Goal: Use online tool/utility: Use online tool/utility

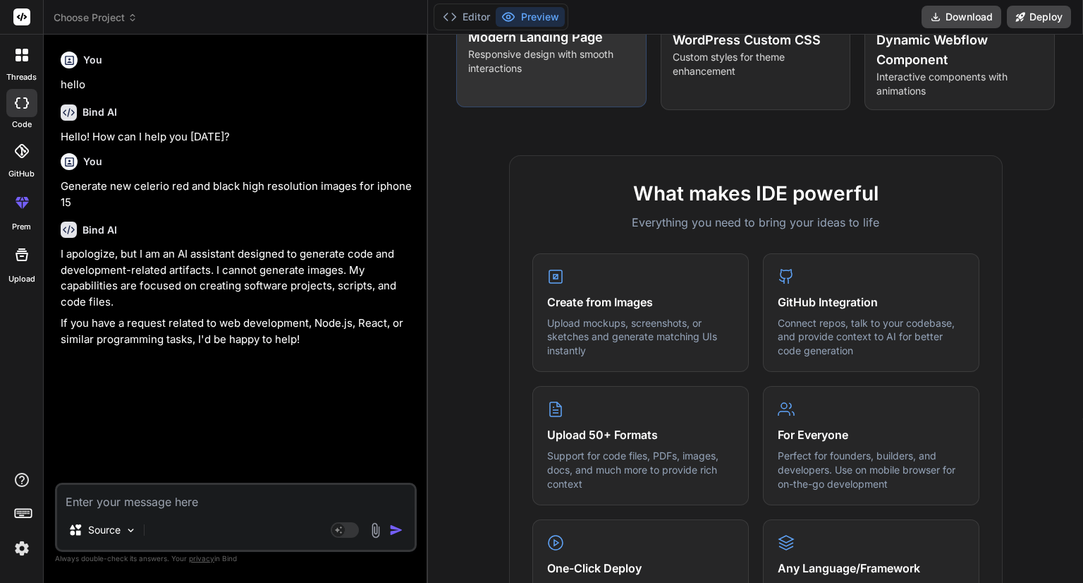
scroll to position [403, 0]
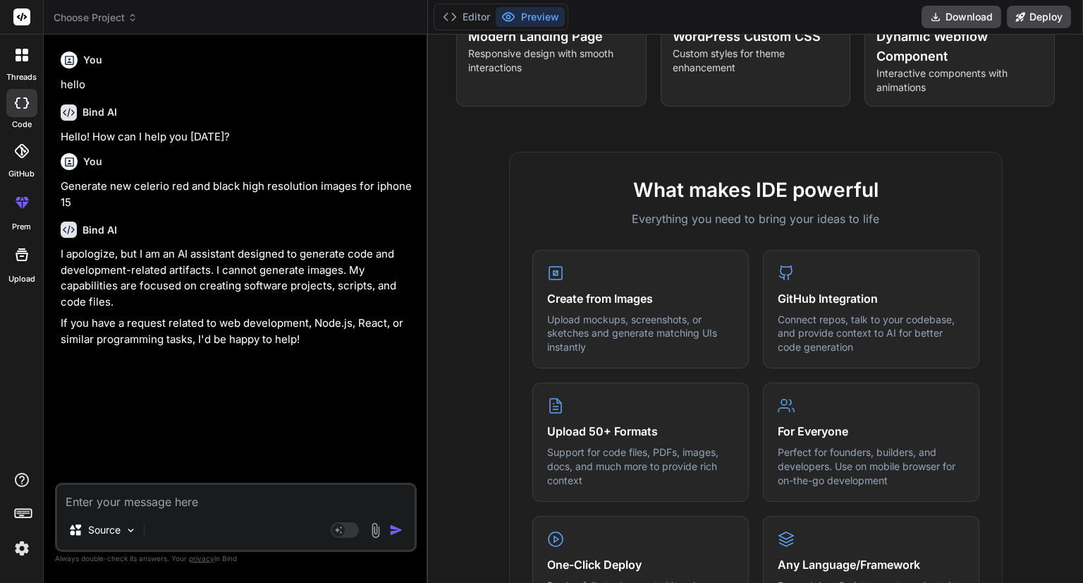
click at [248, 284] on p "I apologize, but I am an AI assistant designed to generate code and development…" at bounding box center [237, 277] width 353 height 63
click at [16, 154] on icon at bounding box center [22, 151] width 14 height 14
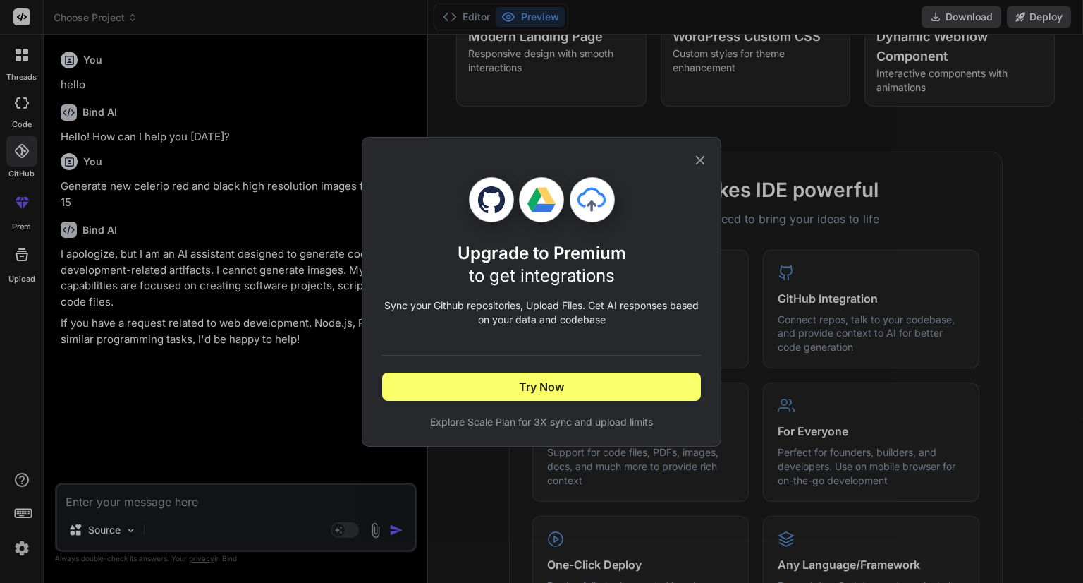
click at [700, 157] on icon at bounding box center [701, 160] width 16 height 16
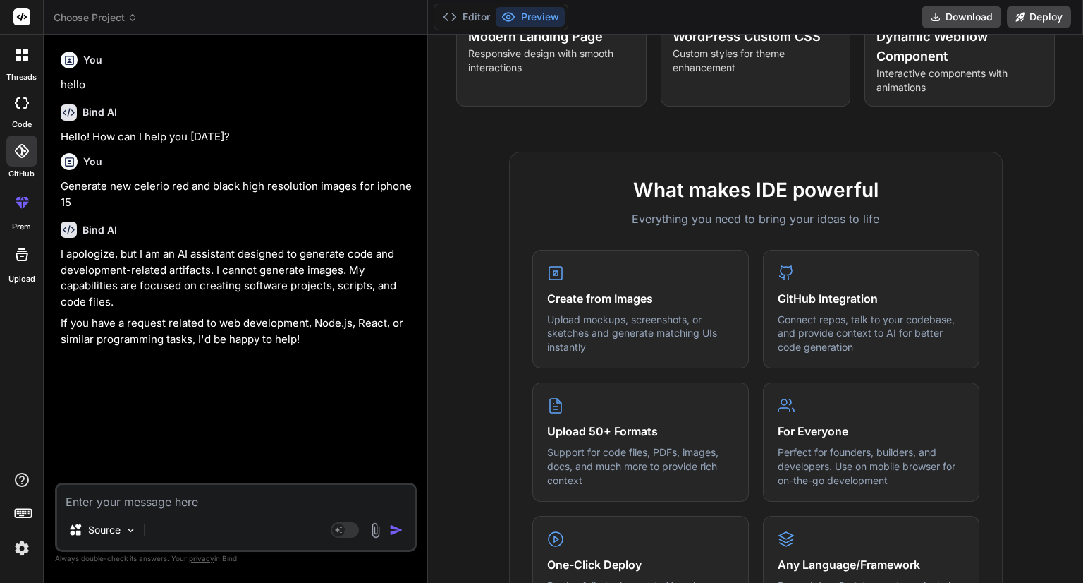
click at [23, 263] on div at bounding box center [22, 255] width 34 height 34
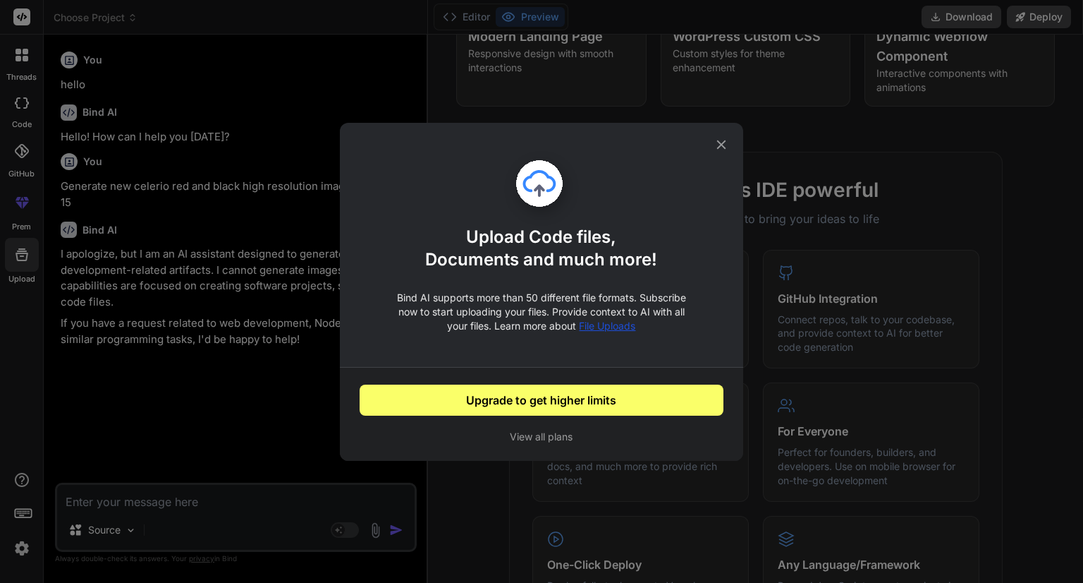
click at [724, 147] on icon at bounding box center [721, 144] width 9 height 9
type textarea "x"
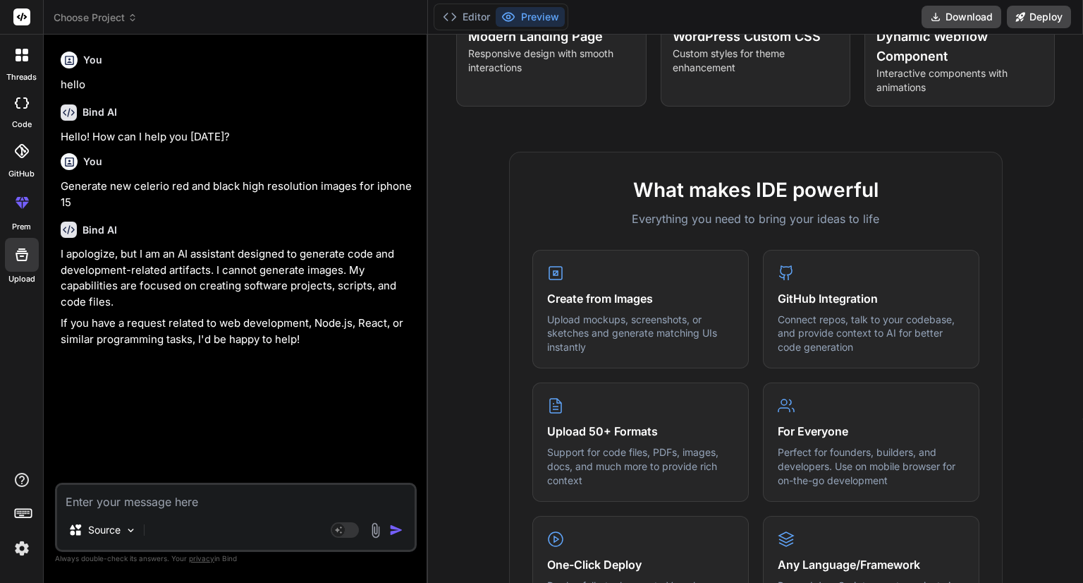
click at [18, 104] on icon at bounding box center [22, 102] width 14 height 11
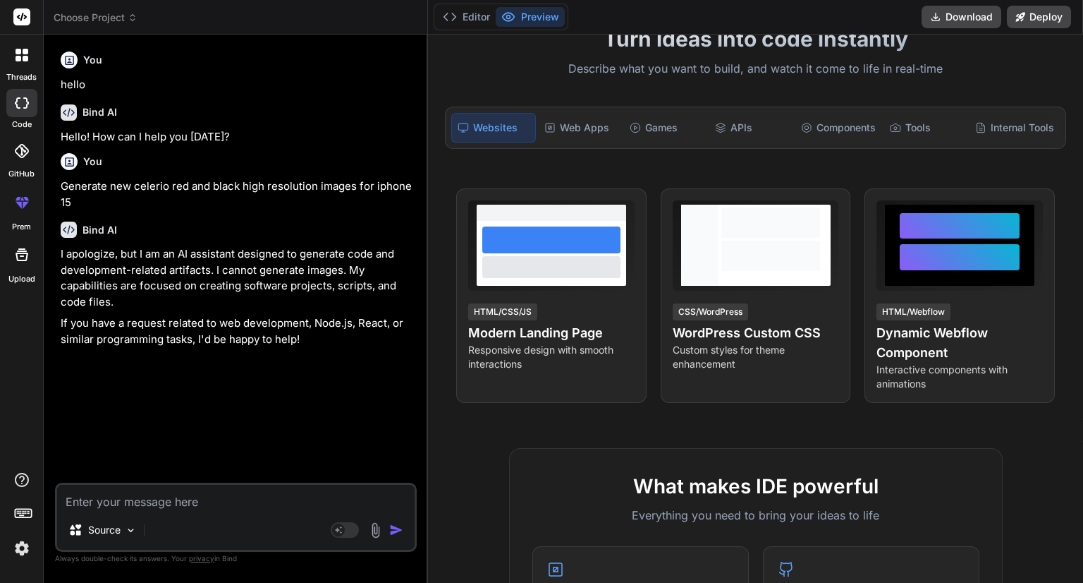
scroll to position [0, 0]
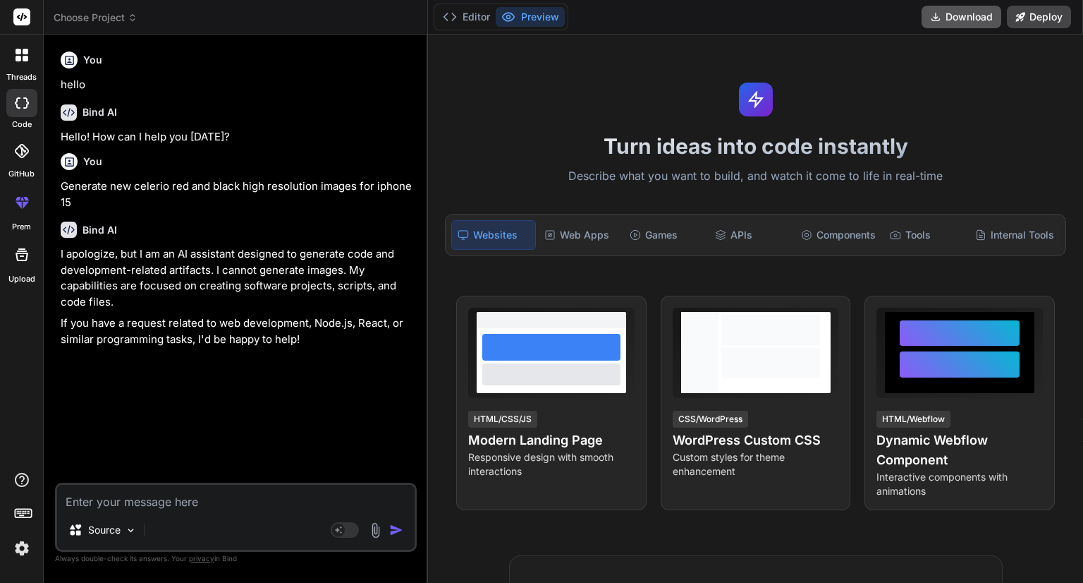
click at [956, 18] on button "Download" at bounding box center [962, 17] width 80 height 23
click at [584, 233] on div "Web Apps" at bounding box center [580, 235] width 83 height 30
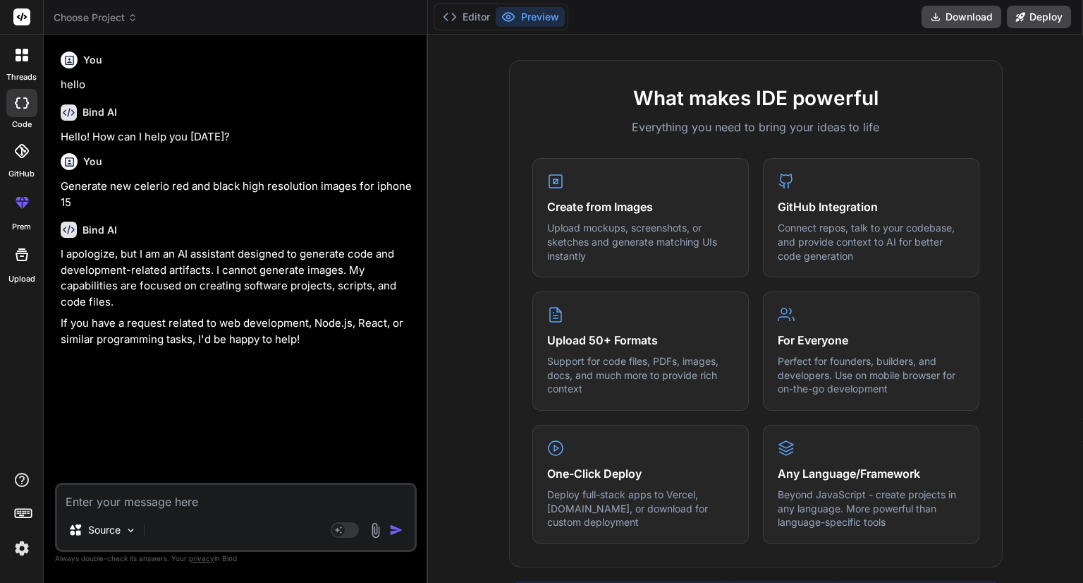
scroll to position [487, 0]
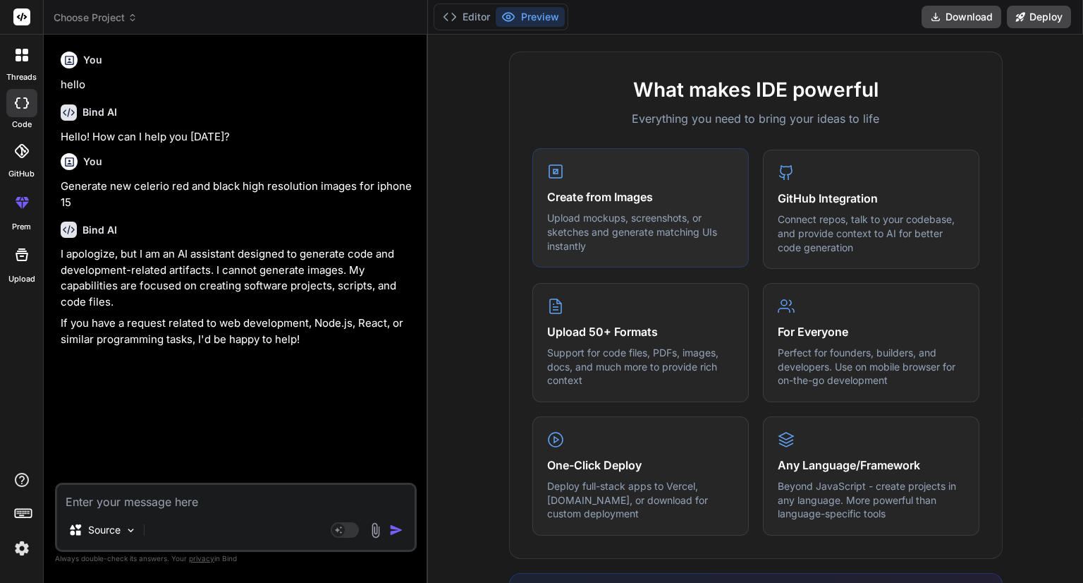
click at [571, 183] on div "Create from Images Upload mockups, screenshots, or sketches and generate matchi…" at bounding box center [641, 207] width 217 height 119
click at [581, 199] on h4 "Create from Images" at bounding box center [640, 196] width 187 height 17
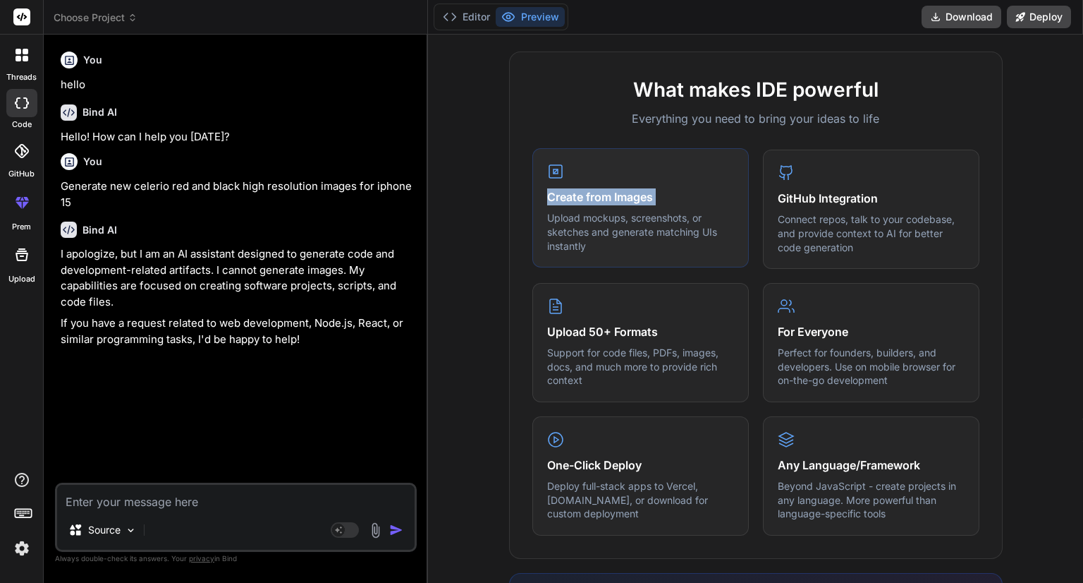
click at [581, 199] on h4 "Create from Images" at bounding box center [640, 196] width 187 height 17
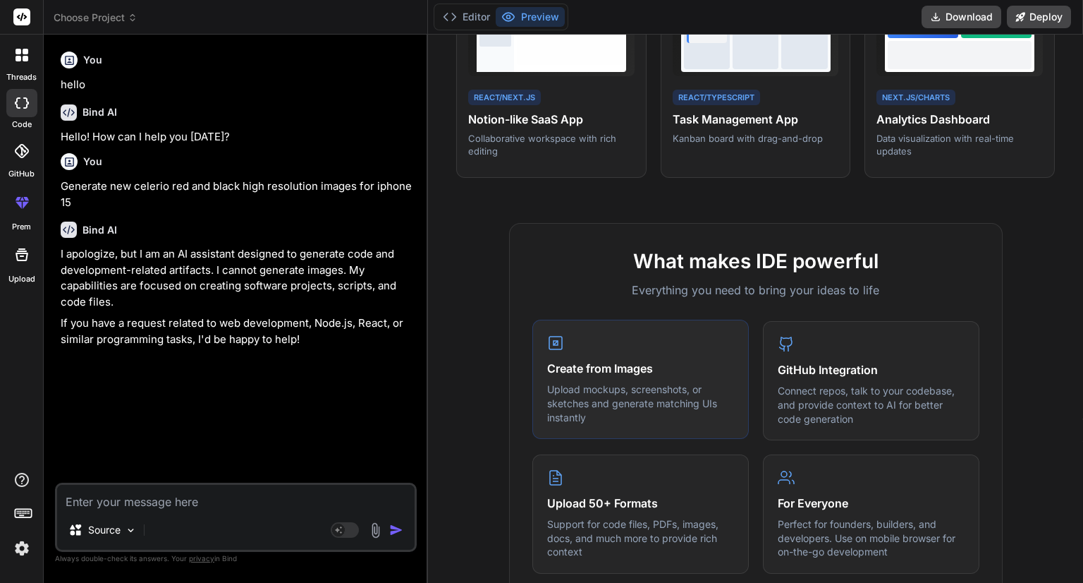
scroll to position [262, 0]
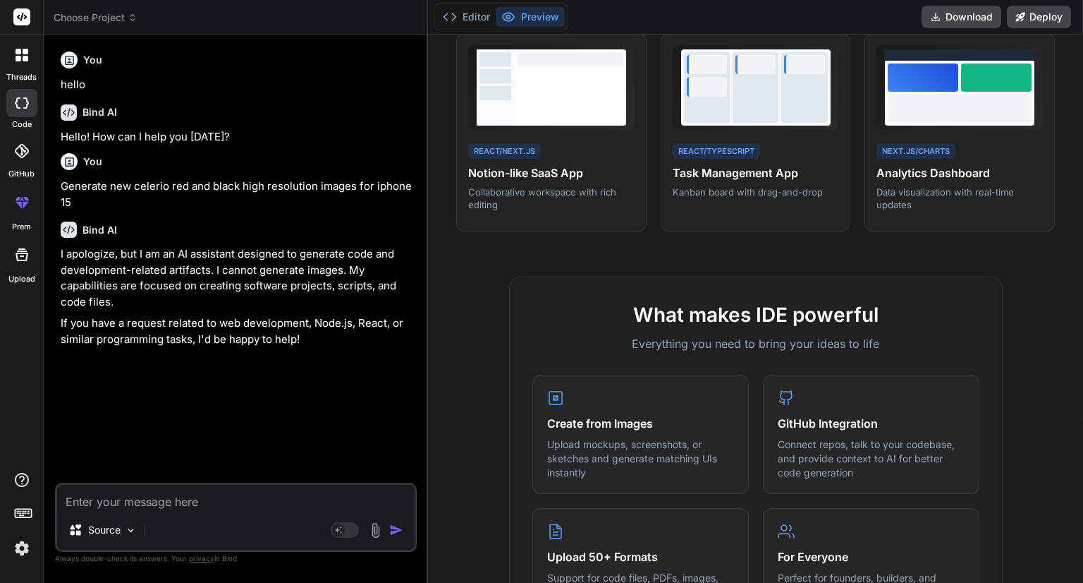
click at [209, 505] on textarea at bounding box center [236, 497] width 358 height 25
paste textarea "<div class="image-preview-container"> <div class="header-section"> <div class="…"
type textarea "<div class="image-preview-container"> <div class="header-section"> <div class="…"
type textarea "x"
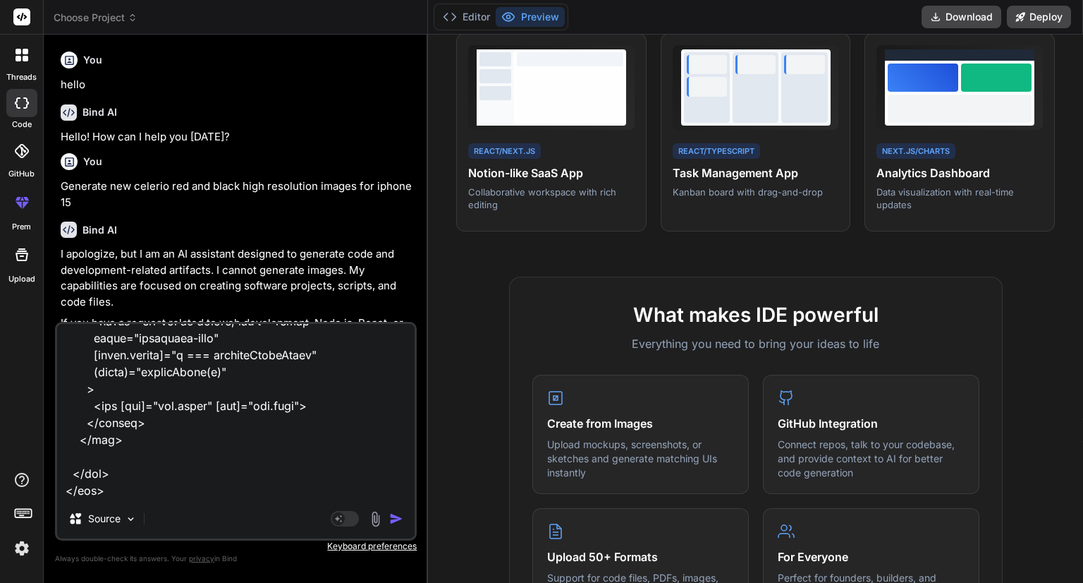
paste textarea ".image-preview-container { font-family: Arial, sans-serif; color: #333; padding…"
type textarea "<div class="image-preview-container"> <div class="header-section"> <div class="…"
type textarea "x"
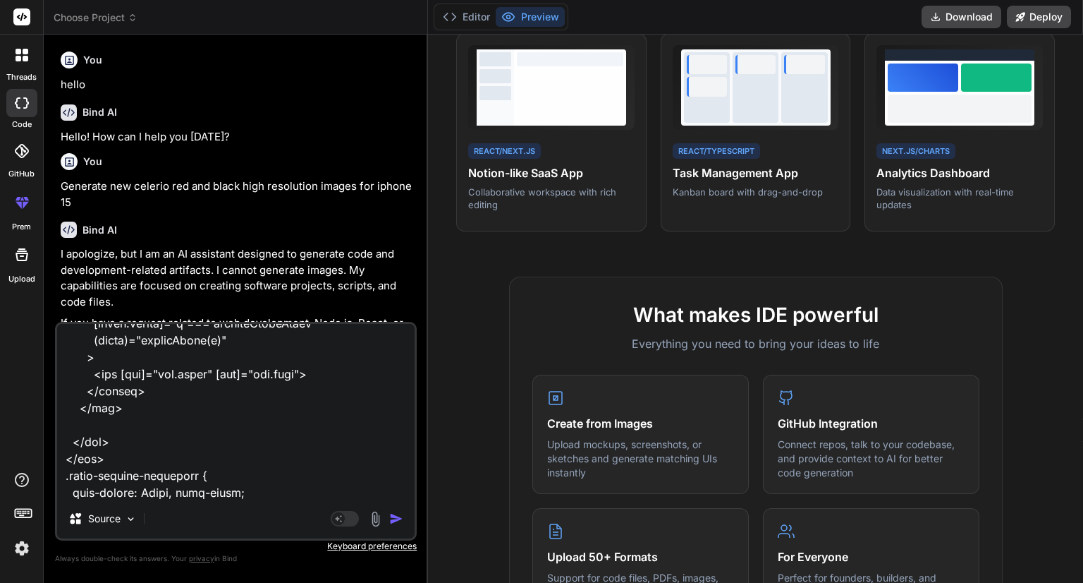
scroll to position [4910, 0]
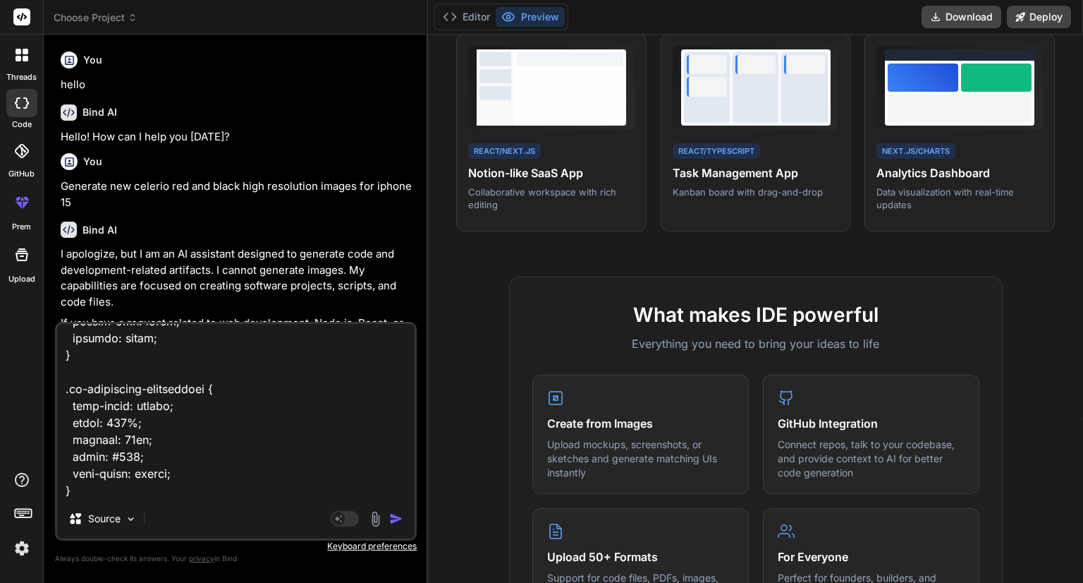
type textarea "<div class="image-preview-container"> <div class="header-section"> <div class="…"
type textarea "x"
type textarea "<div class="image-preview-container"> <div class="header-section"> <div class="…"
type textarea "x"
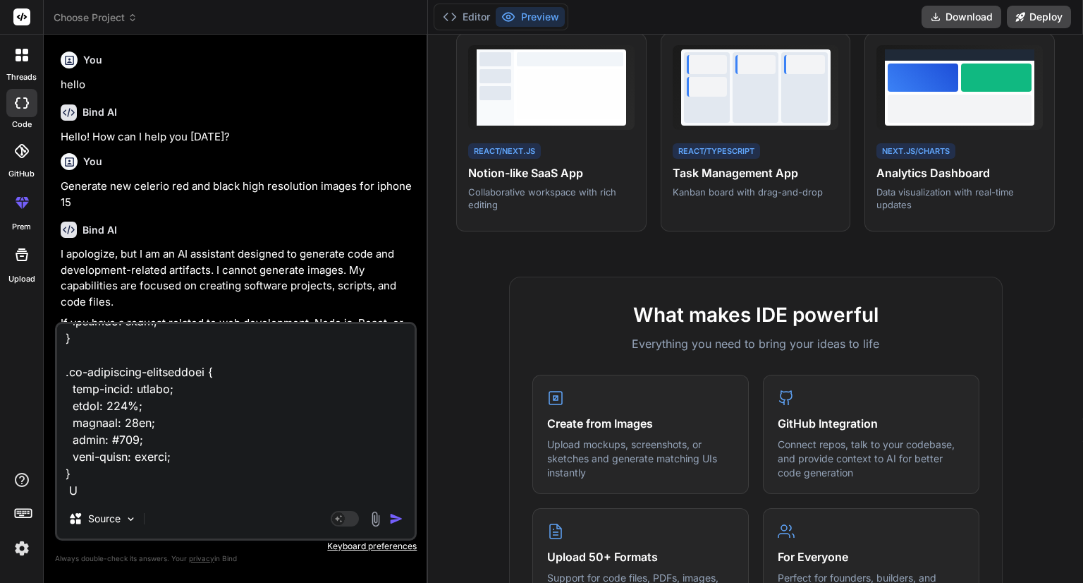
type textarea "<div class="image-preview-container"> <div class="header-section"> <div class="…"
type textarea "x"
type textarea "<div class="image-preview-container"> <div class="header-section"> <div class="…"
type textarea "x"
type textarea "<div class="image-preview-container"> <div class="header-section"> <div class="…"
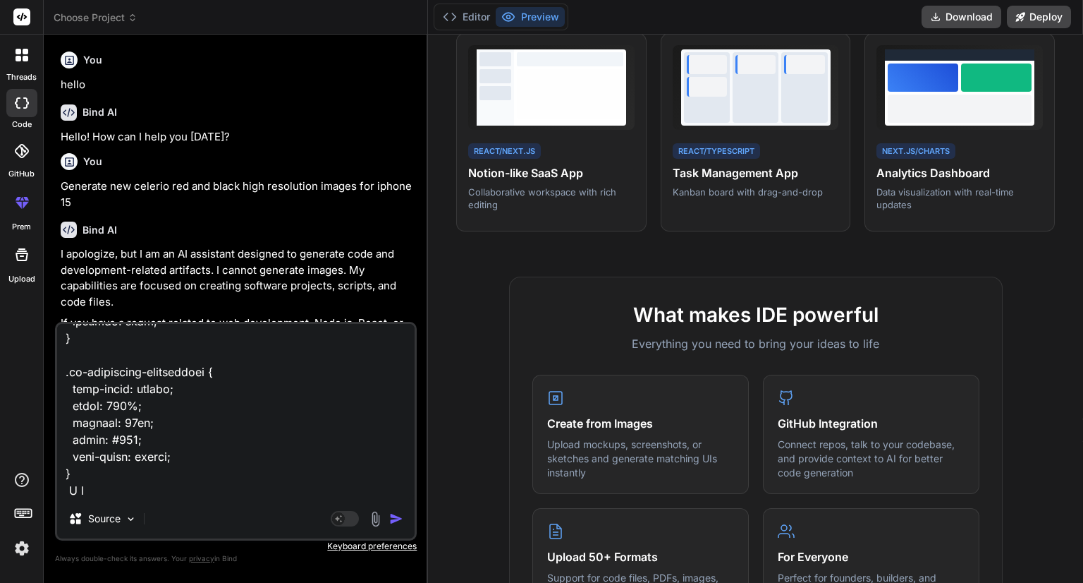
type textarea "x"
type textarea "<div class="image-preview-container"> <div class="header-section"> <div class="…"
type textarea "x"
type textarea "<div class="image-preview-container"> <div class="header-section"> <div class="…"
type textarea "x"
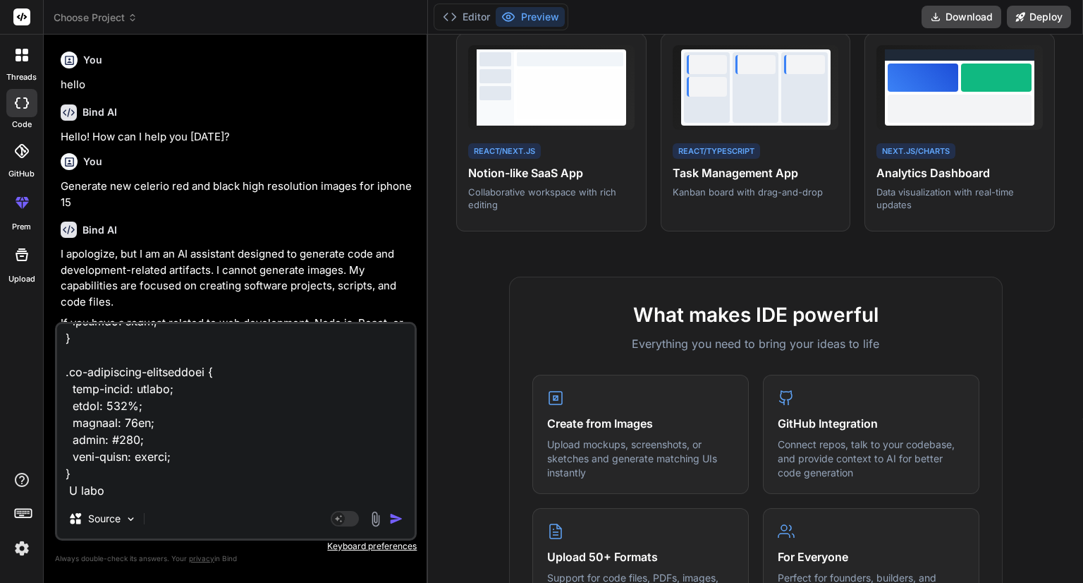
type textarea "<div class="image-preview-container"> <div class="header-section"> <div class="…"
type textarea "x"
type textarea "<div class="image-preview-container"> <div class="header-section"> <div class="…"
type textarea "x"
type textarea "<div class="image-preview-container"> <div class="header-section"> <div class="…"
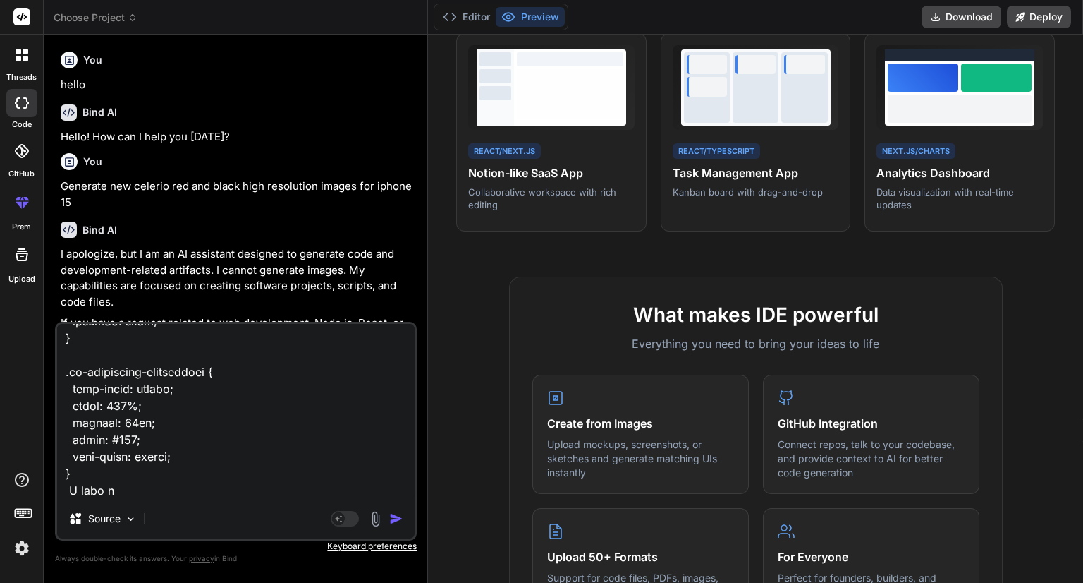
type textarea "x"
type textarea "<div class="image-preview-container"> <div class="header-section"> <div class="…"
type textarea "x"
type textarea "<div class="image-preview-container"> <div class="header-section"> <div class="…"
type textarea "x"
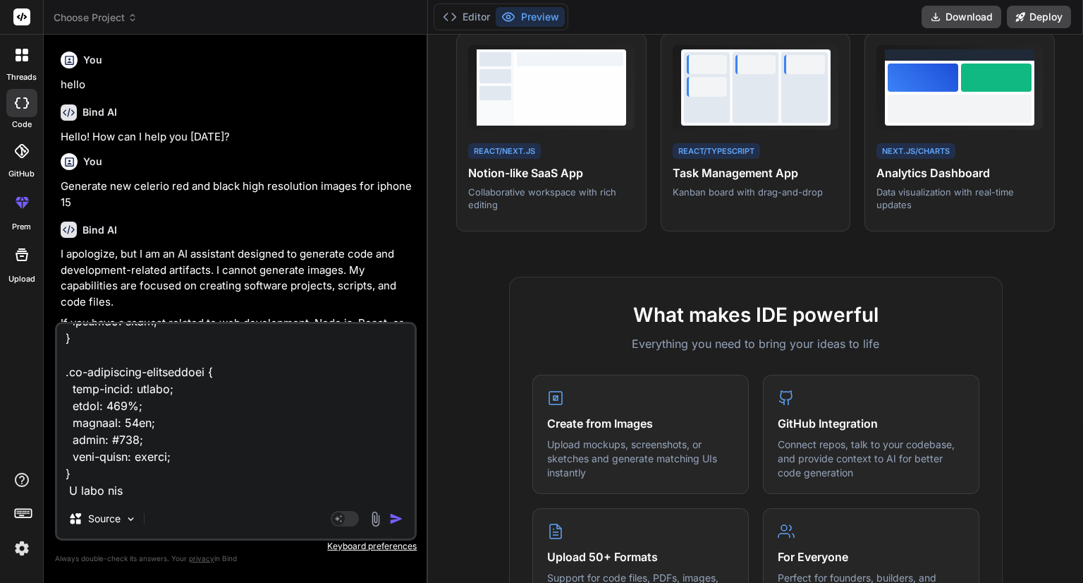
type textarea "<div class="image-preview-container"> <div class="header-section"> <div class="…"
type textarea "x"
type textarea "<div class="image-preview-container"> <div class="header-section"> <div class="…"
type textarea "x"
type textarea "<div class="image-preview-container"> <div class="header-section"> <div class="…"
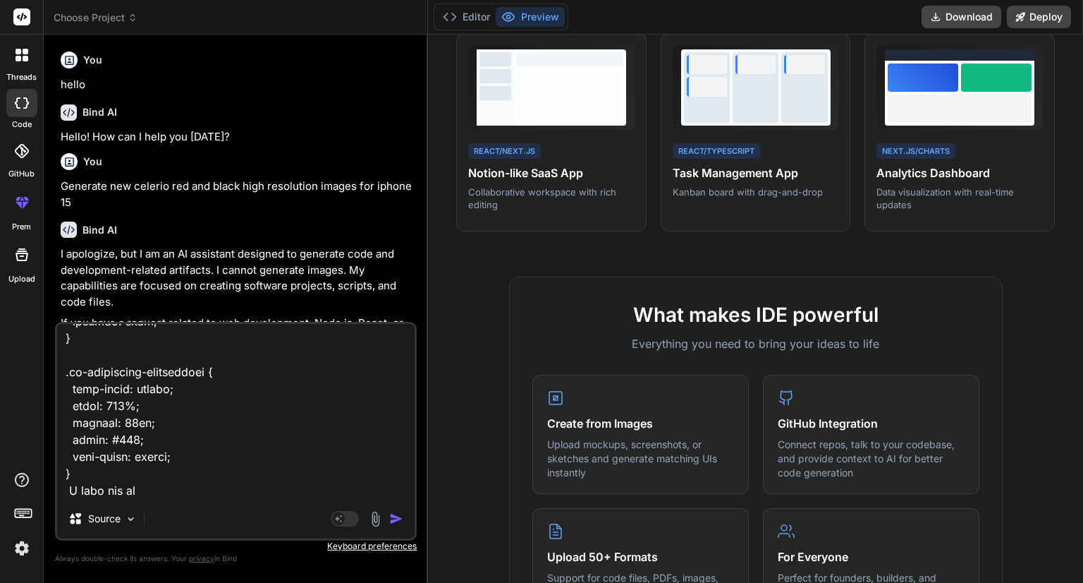
type textarea "x"
type textarea "<div class="image-preview-container"> <div class="header-section"> <div class="…"
type textarea "x"
type textarea "<div class="image-preview-container"> <div class="header-section"> <div class="…"
type textarea "x"
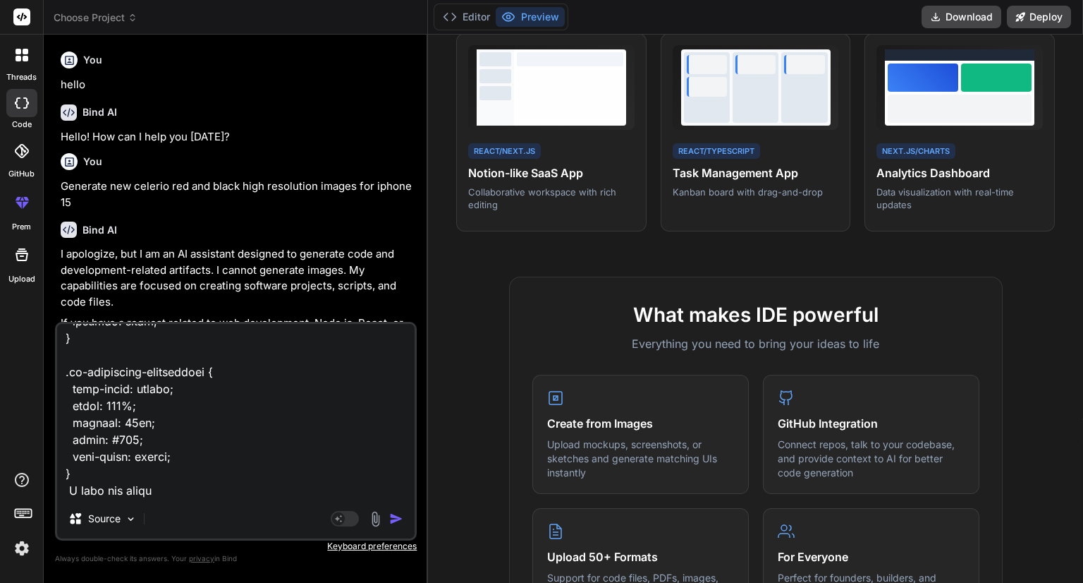
type textarea "<div class="image-preview-container"> <div class="header-section"> <div class="…"
type textarea "x"
type textarea "<div class="image-preview-container"> <div class="header-section"> <div class="…"
type textarea "x"
type textarea "<div class="image-preview-container"> <div class="header-section"> <div class="…"
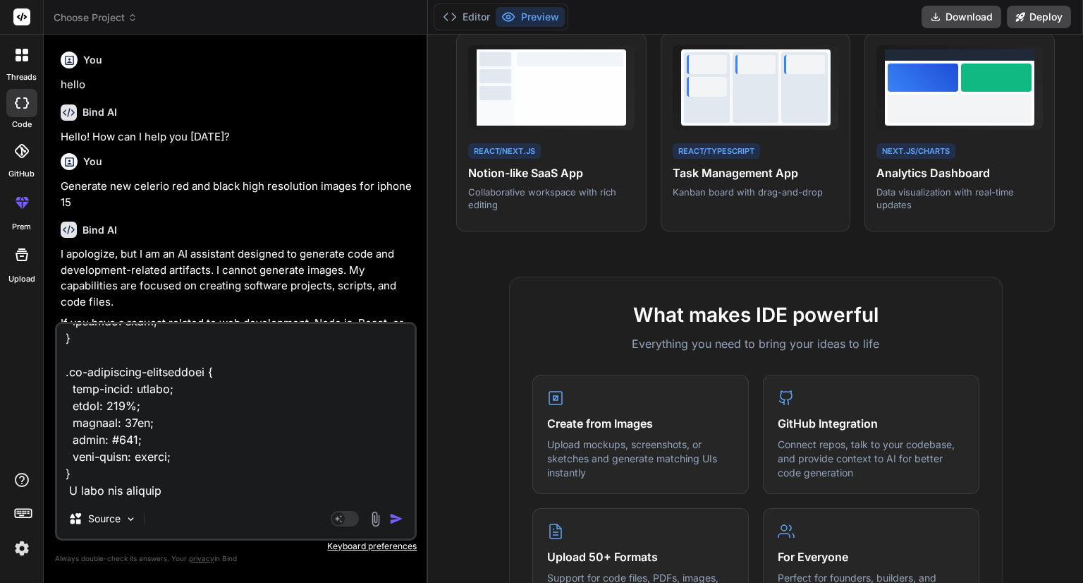
type textarea "x"
type textarea "<div class="image-preview-container"> <div class="header-section"> <div class="…"
type textarea "x"
type textarea "<div class="image-preview-container"> <div class="header-section"> <div class="…"
type textarea "x"
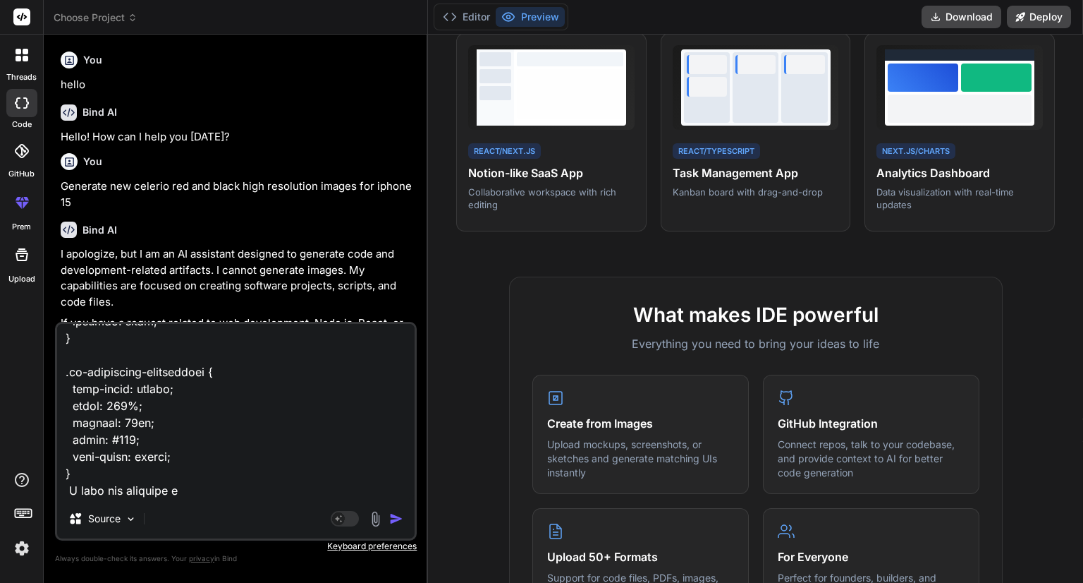
type textarea "<div class="image-preview-container"> <div class="header-section"> <div class="…"
type textarea "x"
type textarea "<div class="image-preview-container"> <div class="header-section"> <div class="…"
type textarea "x"
type textarea "<div class="image-preview-container"> <div class="header-section"> <div class="…"
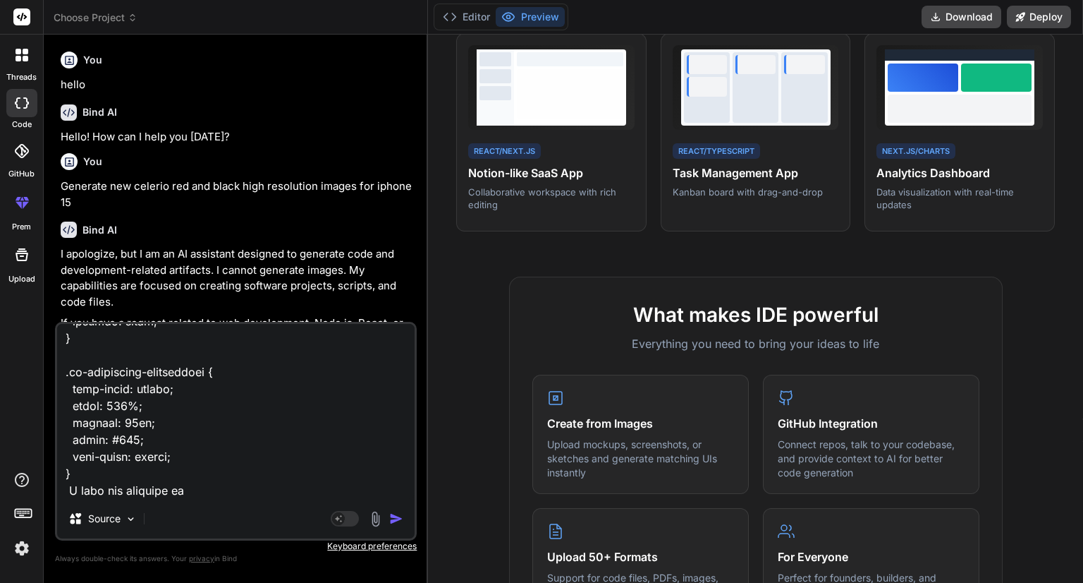
type textarea "x"
type textarea "<div class="image-preview-container"> <div class="header-section"> <div class="…"
type textarea "x"
type textarea "<div class="image-preview-container"> <div class="header-section"> <div class="…"
type textarea "x"
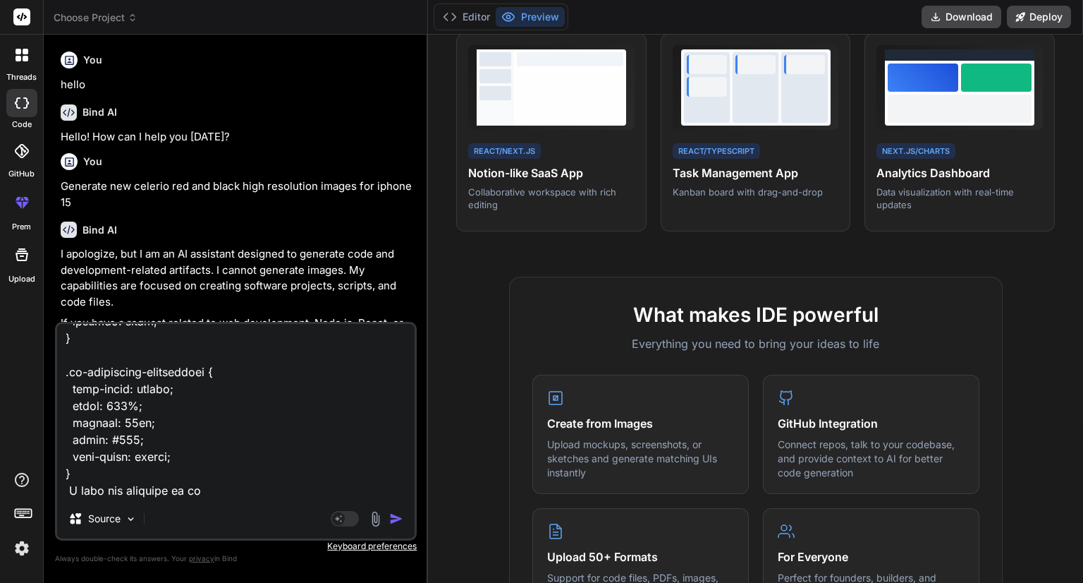
type textarea "<div class="image-preview-container"> <div class="header-section"> <div class="…"
type textarea "x"
type textarea "<div class="image-preview-container"> <div class="header-section"> <div class="…"
type textarea "x"
type textarea "<div class="image-preview-container"> <div class="header-section"> <div class="…"
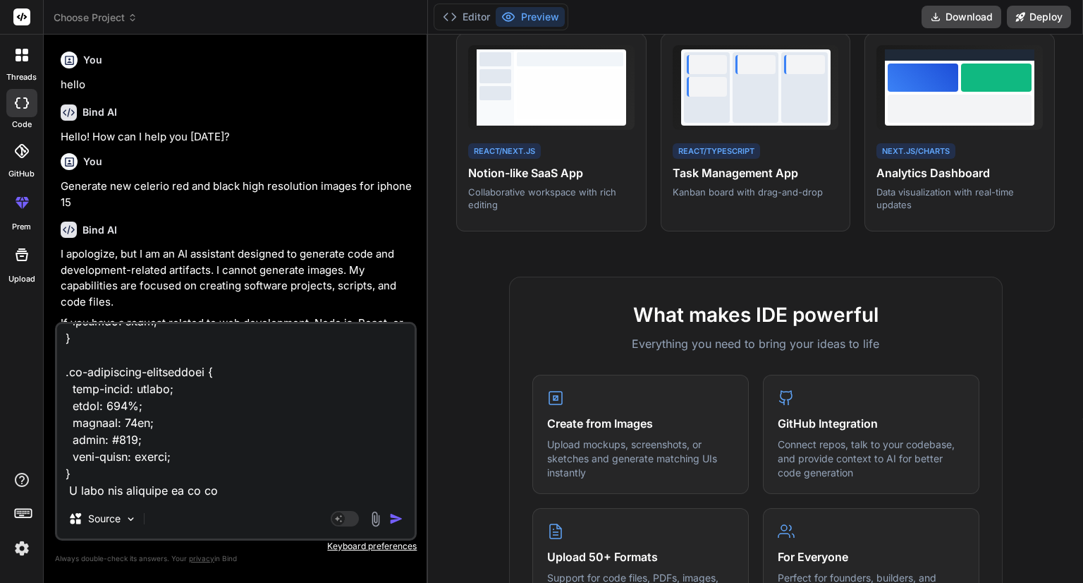
type textarea "x"
type textarea "<div class="image-preview-container"> <div class="header-section"> <div class="…"
type textarea "x"
type textarea "<div class="image-preview-container"> <div class="header-section"> <div class="…"
type textarea "x"
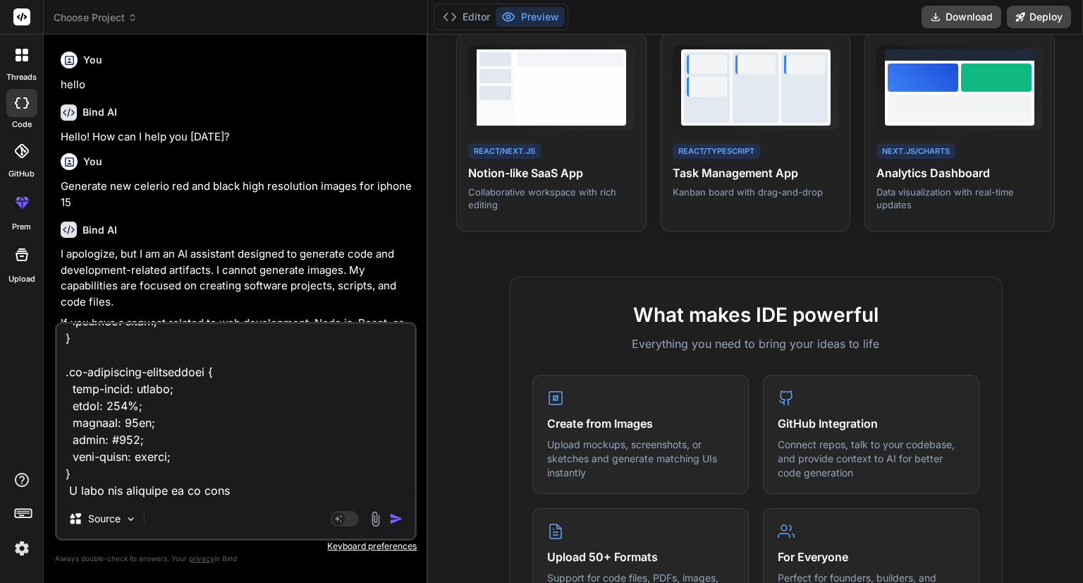
type textarea "<div class="image-preview-container"> <div class="header-section"> <div class="…"
type textarea "x"
type textarea "<div class="image-preview-container"> <div class="header-section"> <div class="…"
type textarea "x"
type textarea "<div class="image-preview-container"> <div class="header-section"> <div class="…"
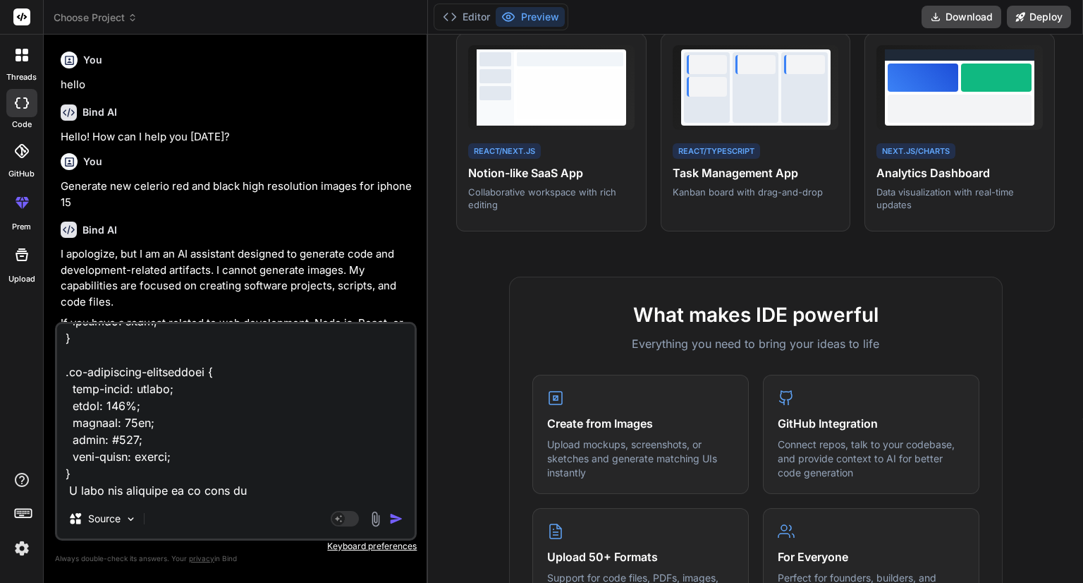
type textarea "x"
type textarea "<div class="image-preview-container"> <div class="header-section"> <div class="…"
type textarea "x"
type textarea "<div class="image-preview-container"> <div class="header-section"> <div class="…"
type textarea "x"
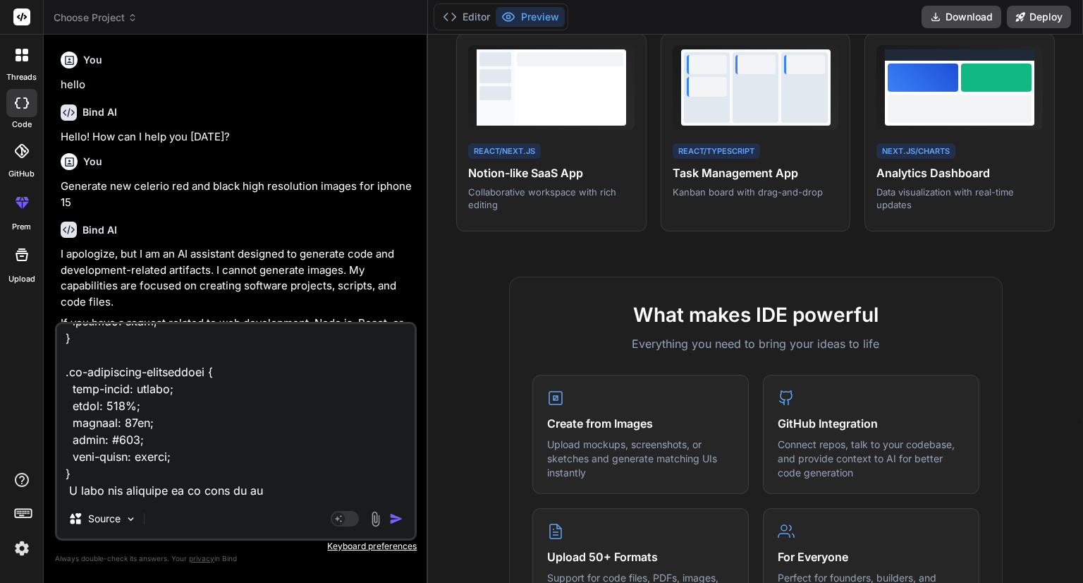
type textarea "<div class="image-preview-container"> <div class="header-section"> <div class="…"
type textarea "x"
type textarea "<div class="image-preview-container"> <div class="header-section"> <div class="…"
type textarea "x"
type textarea "<div class="image-preview-container"> <div class="header-section"> <div class="…"
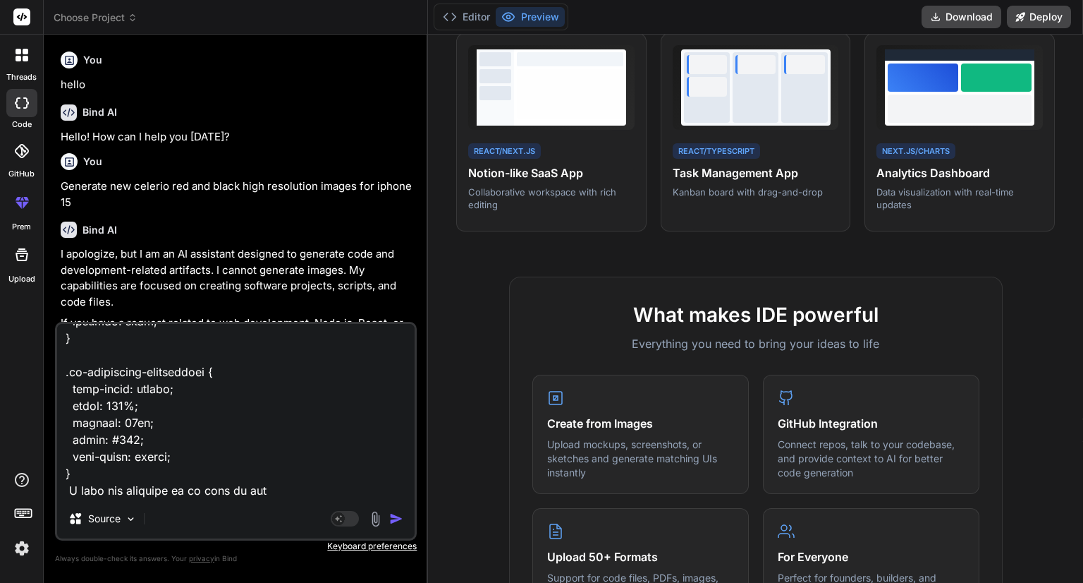
type textarea "x"
type textarea "<div class="image-preview-container"> <div class="header-section"> <div class="…"
type textarea "x"
type textarea "<div class="image-preview-container"> <div class="header-section"> <div class="…"
type textarea "x"
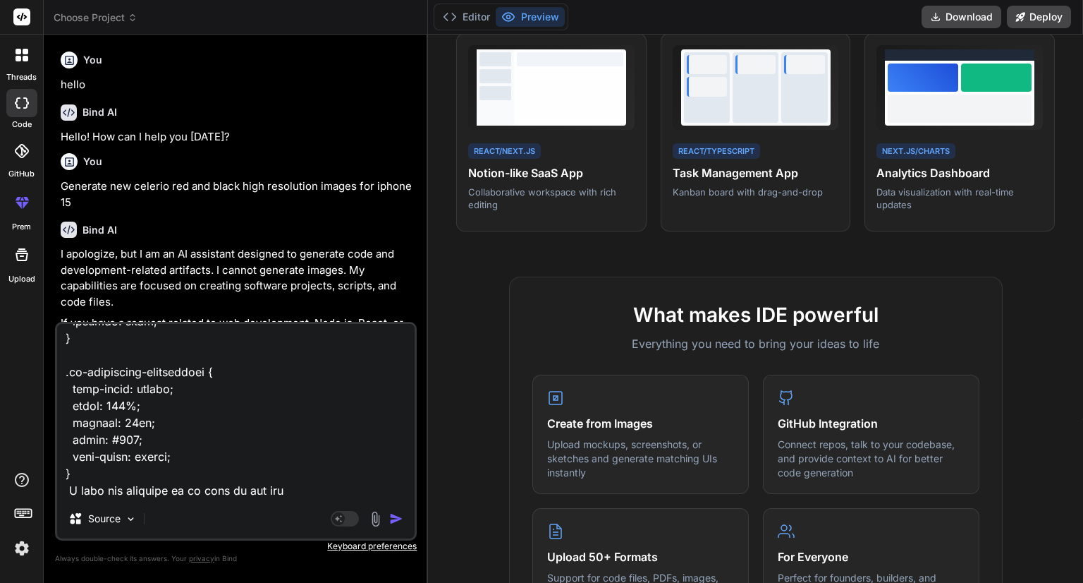
type textarea "<div class="image-preview-container"> <div class="header-section"> <div class="…"
type textarea "x"
type textarea "<div class="image-preview-container"> <div class="header-section"> <div class="…"
type textarea "x"
type textarea "<div class="image-preview-container"> <div class="header-section"> <div class="…"
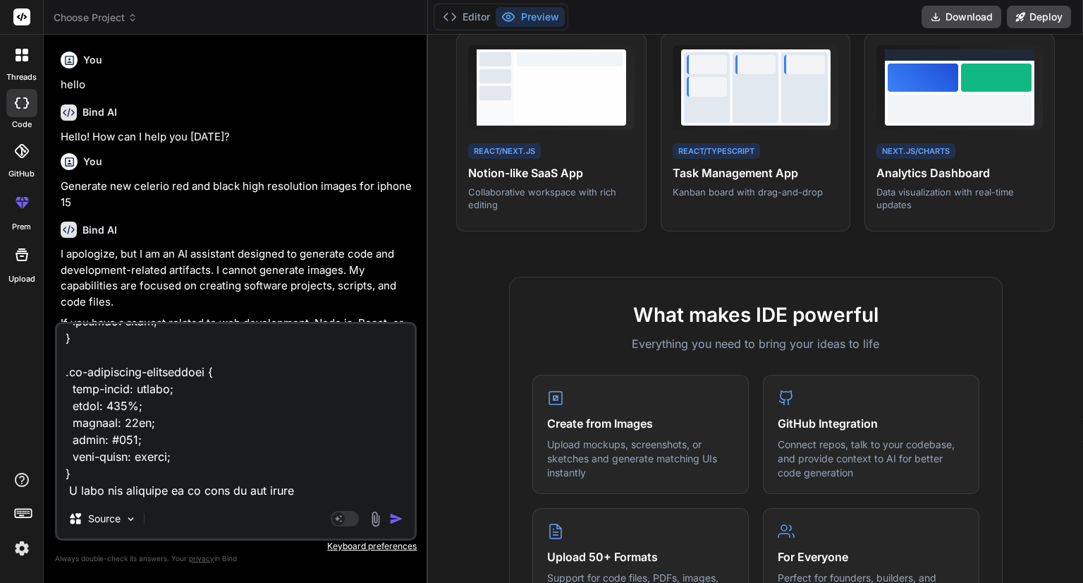
type textarea "x"
type textarea "<div class="image-preview-container"> <div class="header-section"> <div class="…"
type textarea "x"
type textarea "<div class="image-preview-container"> <div class="header-section"> <div class="…"
type textarea "x"
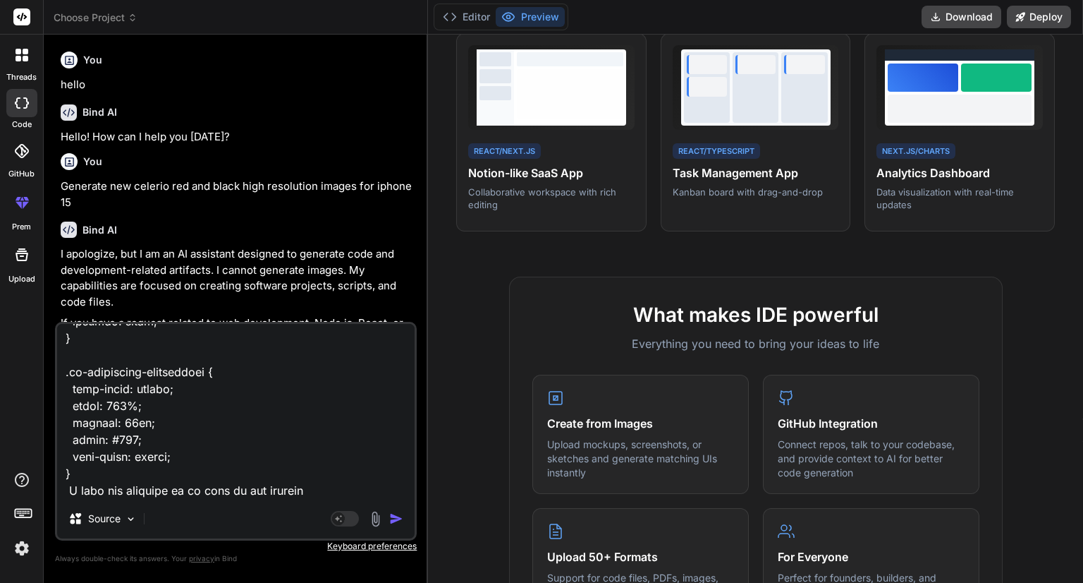
type textarea "<div class="image-preview-container"> <div class="header-section"> <div class="…"
type textarea "x"
type textarea "<div class="image-preview-container"> <div class="header-section"> <div class="…"
type textarea "x"
type textarea "<div class="image-preview-container"> <div class="header-section"> <div class="…"
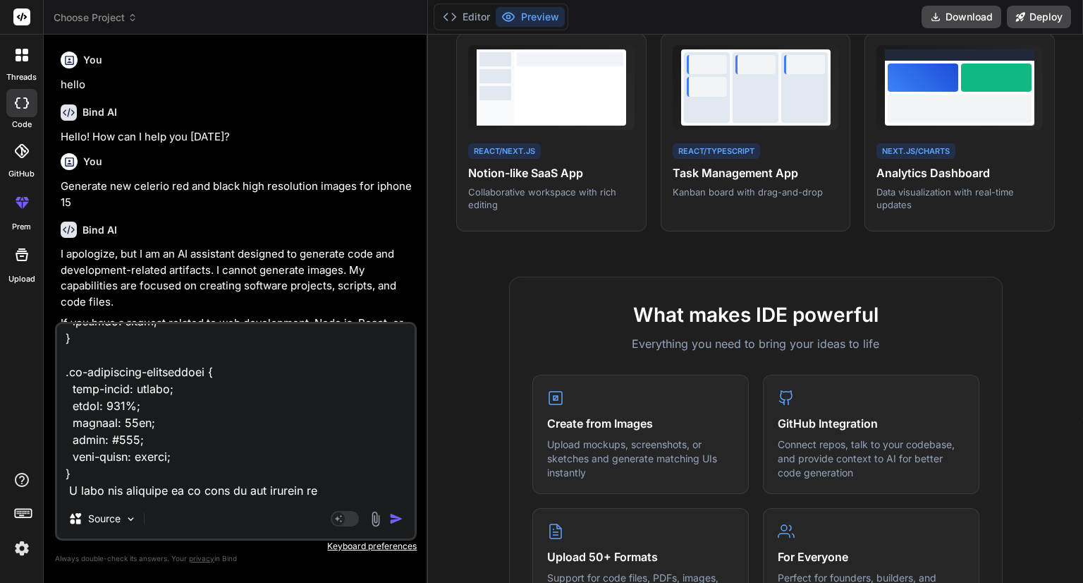
type textarea "x"
type textarea "<div class="image-preview-container"> <div class="header-section"> <div class="…"
type textarea "x"
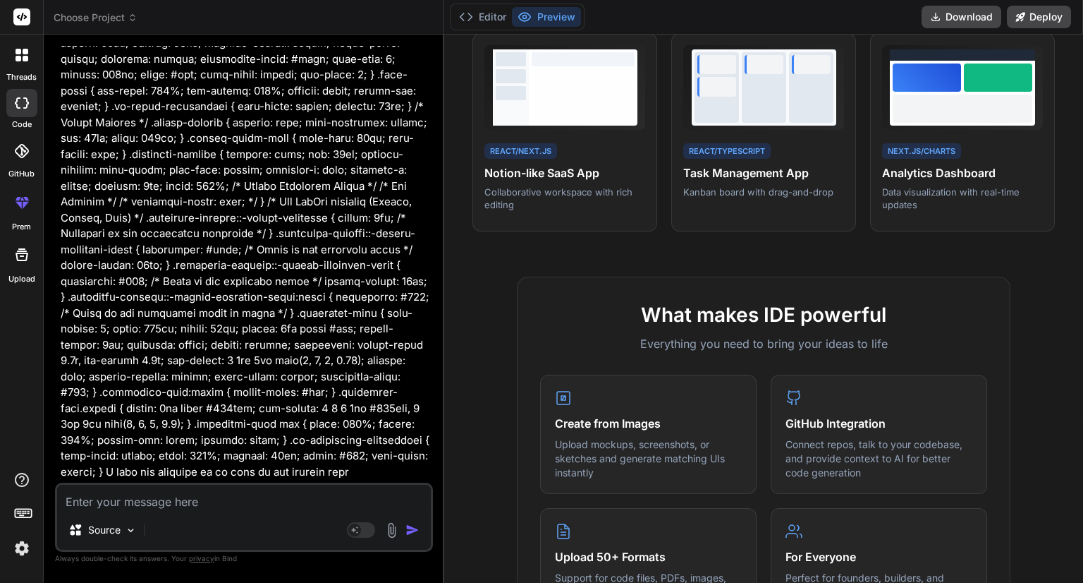
scroll to position [1362, 0]
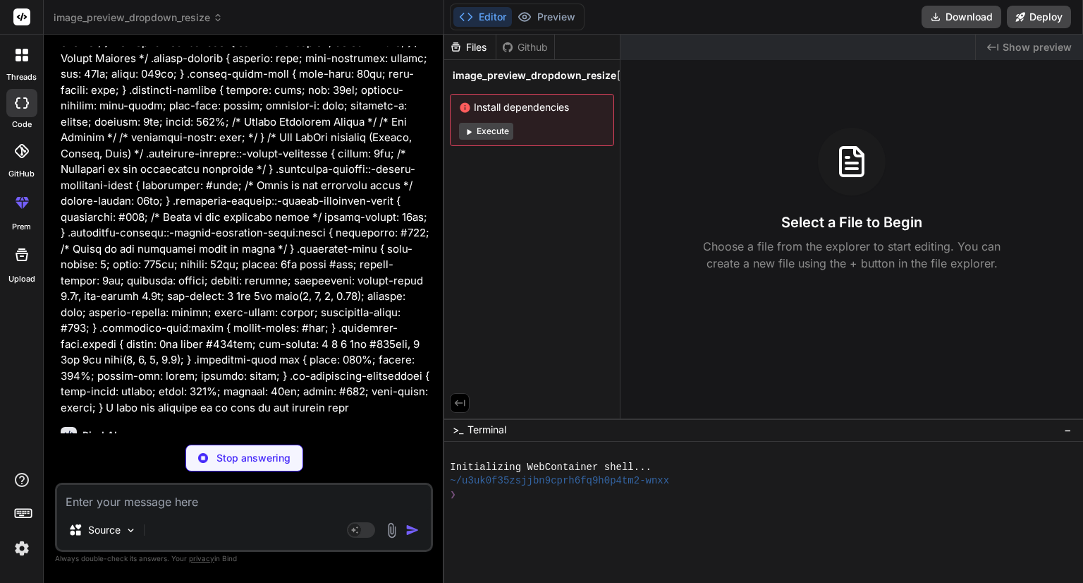
type textarea "x"
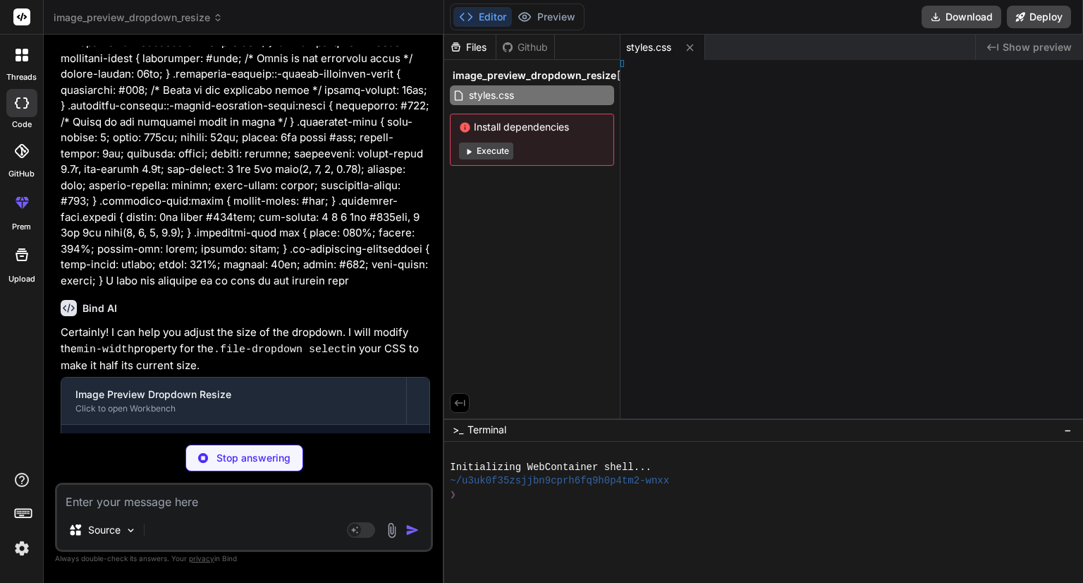
scroll to position [1440, 0]
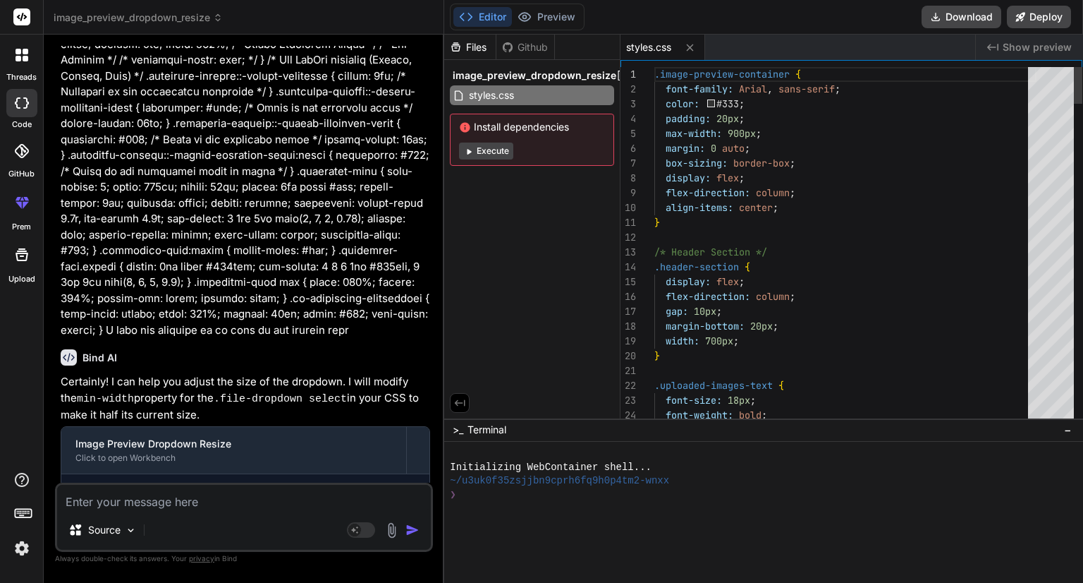
type textarea "x"
type textarea ".image-preview-container { font-family: Arial, sans-serif; color: #333; padding…"
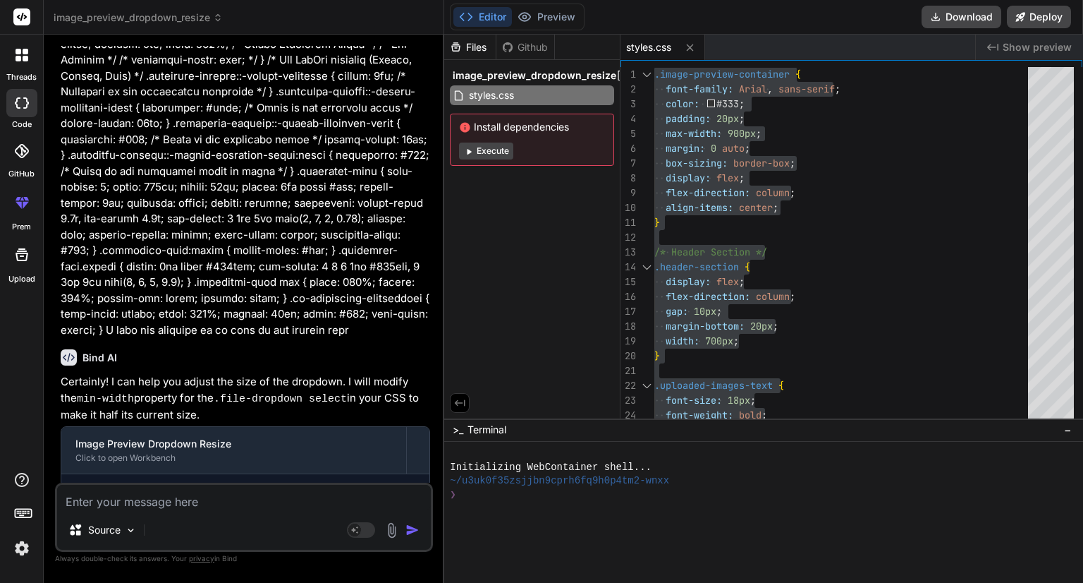
click at [214, 504] on textarea at bounding box center [244, 497] width 374 height 25
type textarea "A"
type textarea "x"
type textarea "Af"
type textarea "x"
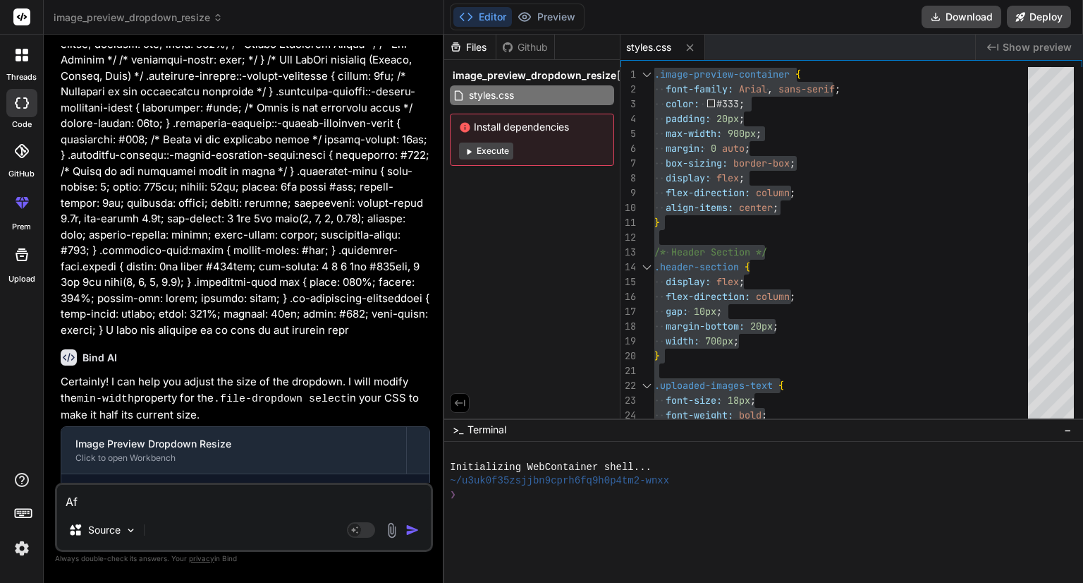
type textarea "Aft"
type textarea "x"
type textarea "Afte"
type textarea "x"
type textarea "After"
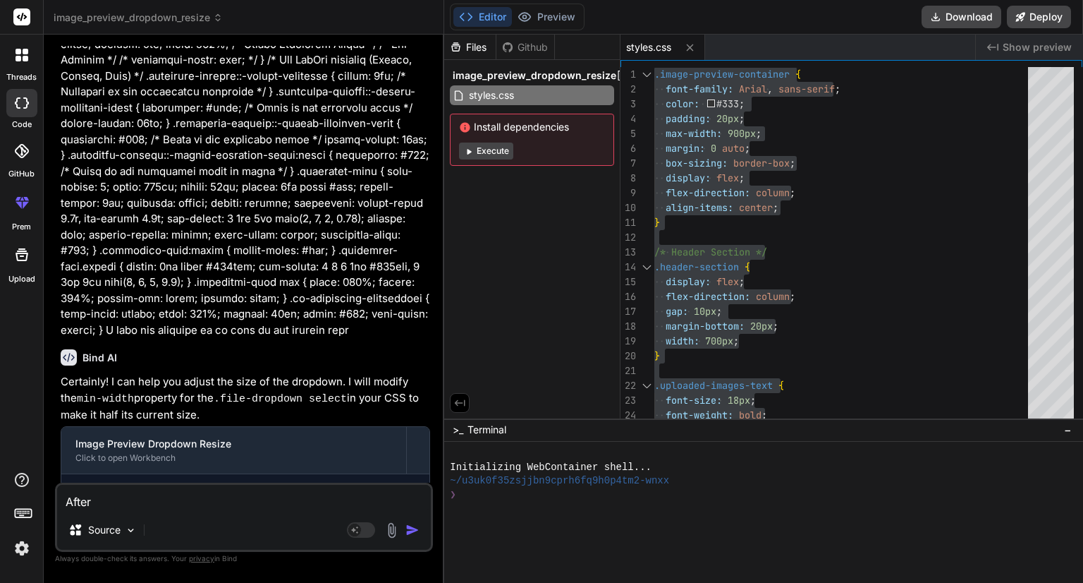
type textarea "x"
type textarea "After"
type textarea "x"
type textarea "After a"
type textarea "x"
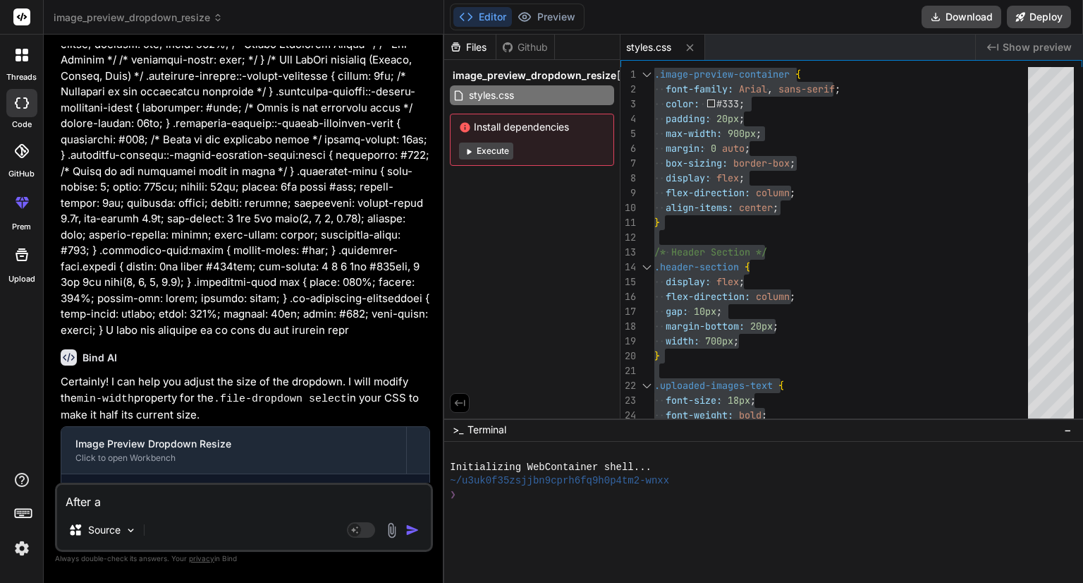
type textarea "After ad"
type textarea "x"
type textarea "After add"
type textarea "x"
type textarea "After addi"
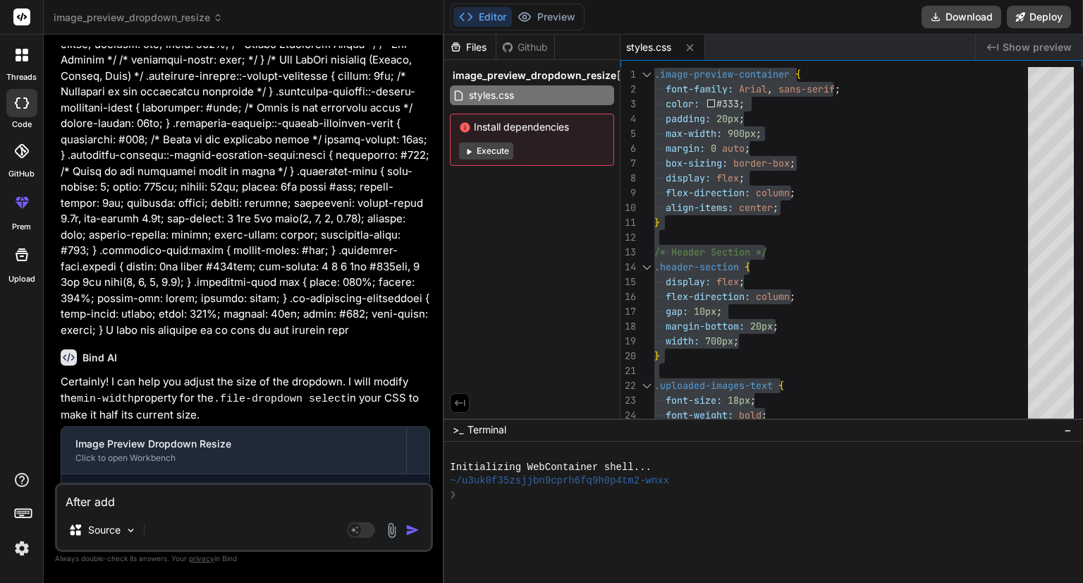
type textarea "x"
type textarea "After addin"
type textarea "x"
type textarea "After adding"
type textarea "x"
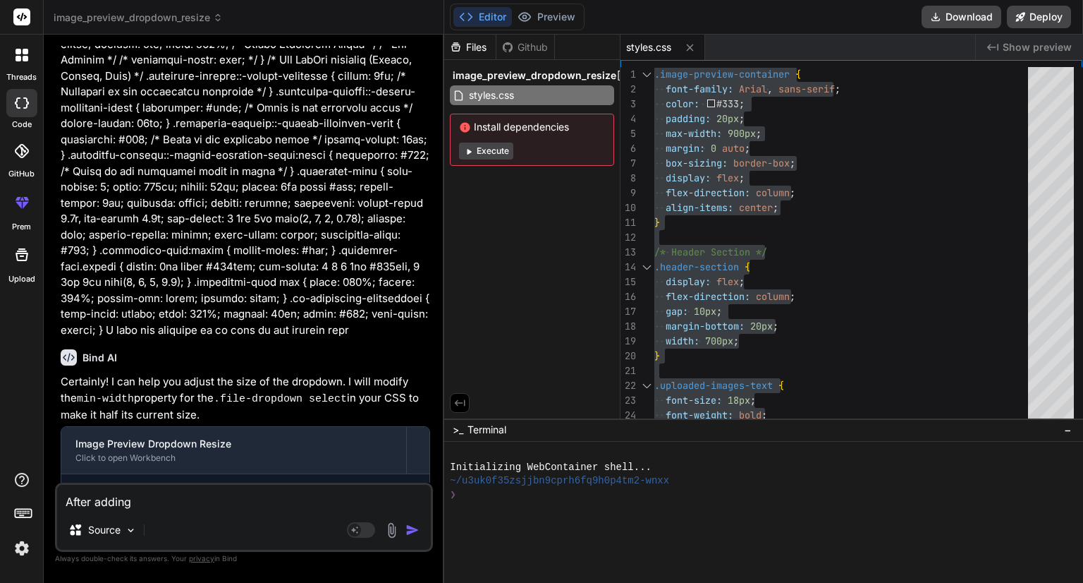
type textarea "After adding"
type textarea "x"
type textarea "After adding i"
type textarea "x"
type textarea "After adding im"
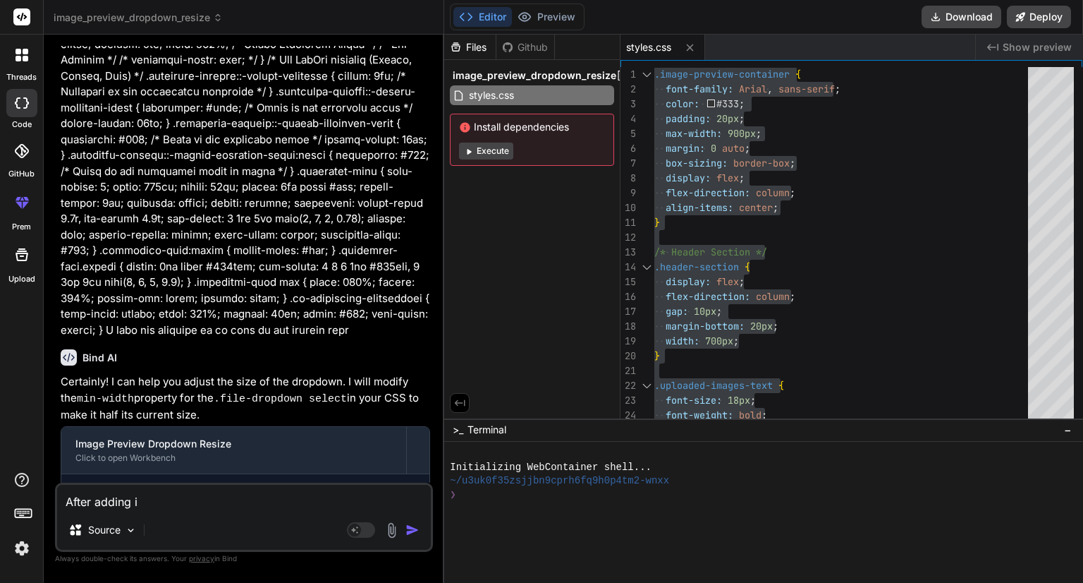
type textarea "x"
type textarea "After adding ima"
type textarea "x"
type textarea "After adding imag"
type textarea "x"
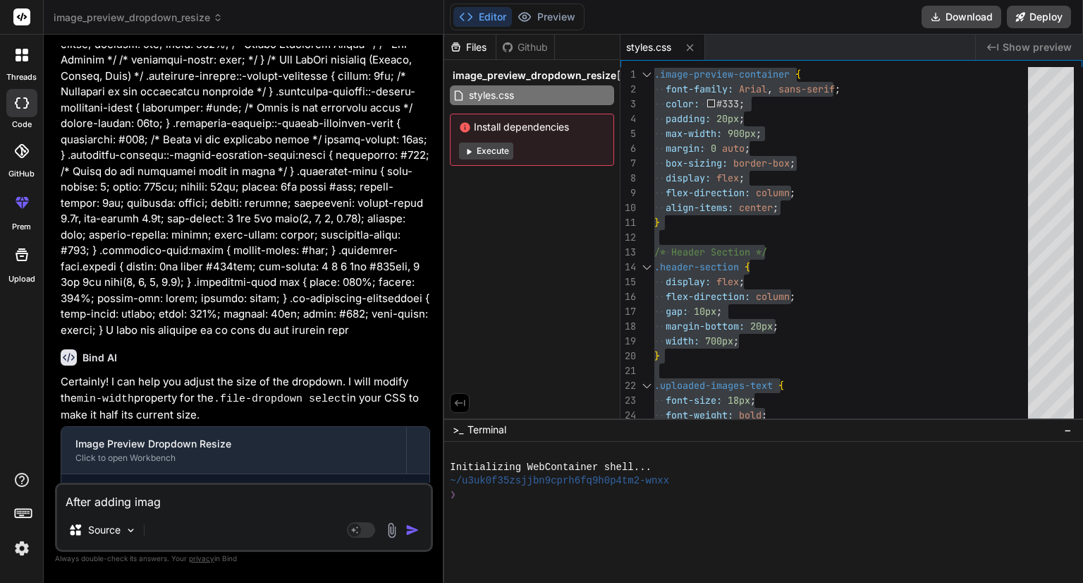
type textarea "After adding image"
type textarea "x"
type textarea "After adding image"
type textarea "x"
type textarea "After adding image t"
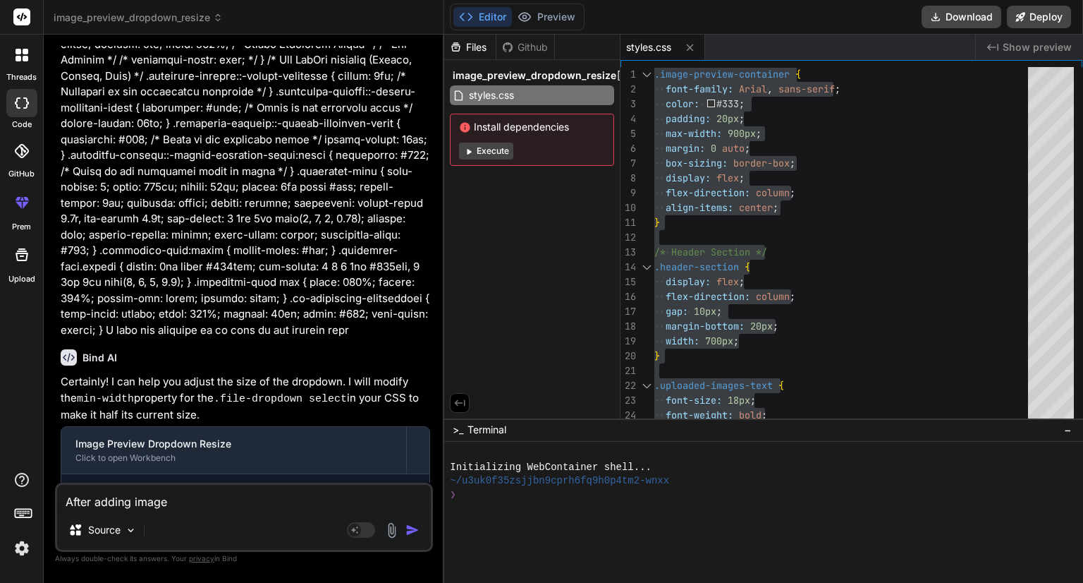
type textarea "x"
type textarea "After adding image th"
type textarea "x"
type textarea "After adding image the"
type textarea "x"
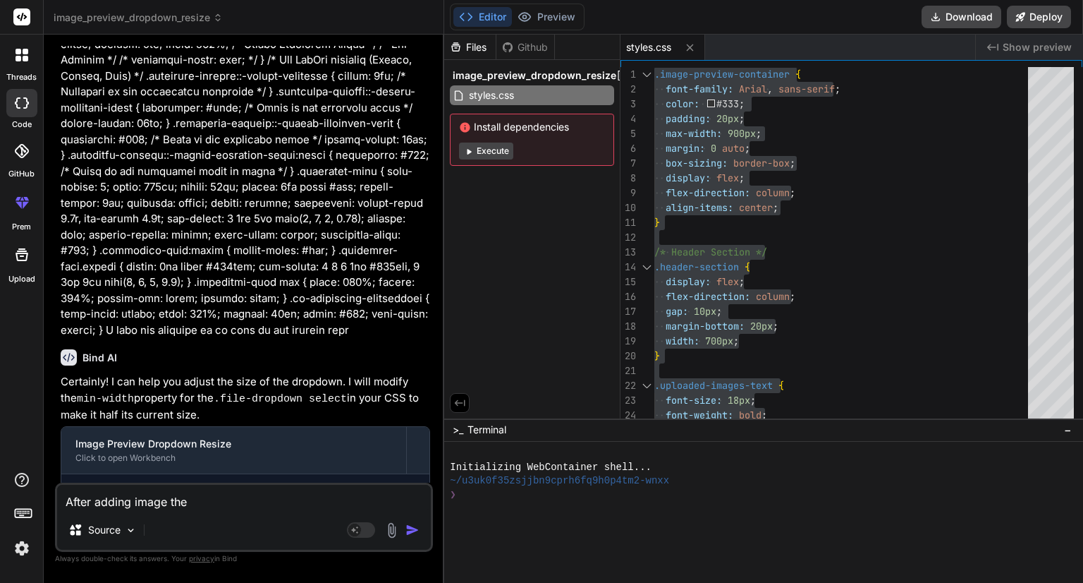
type textarea "After adding image the"
type textarea "x"
type textarea "After adding image the d"
type textarea "x"
type textarea "After adding image the dr"
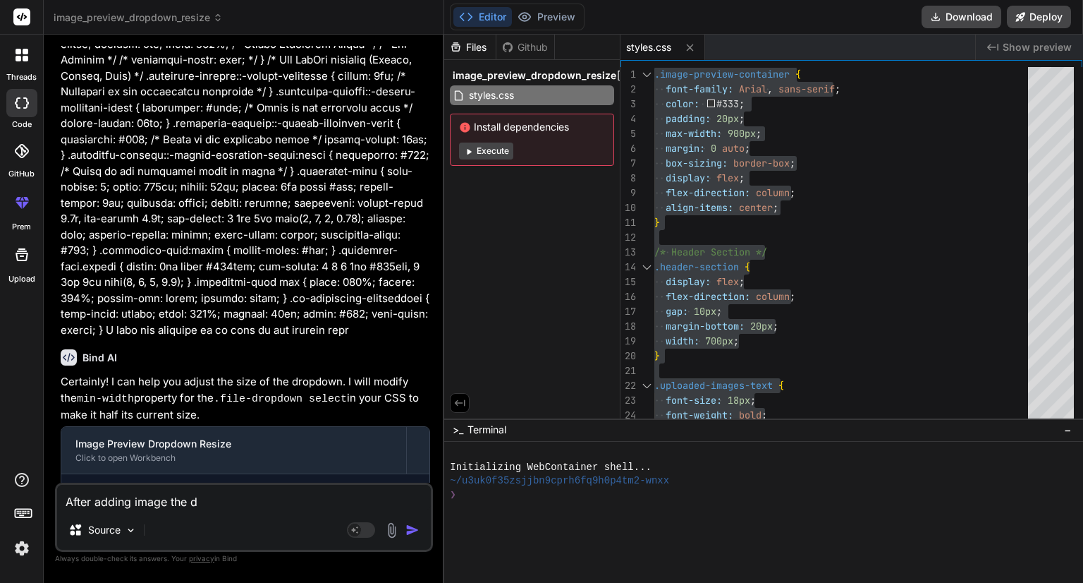
type textarea "x"
type textarea "After adding image the dro"
type textarea "x"
type textarea "After adding image the drop"
type textarea "x"
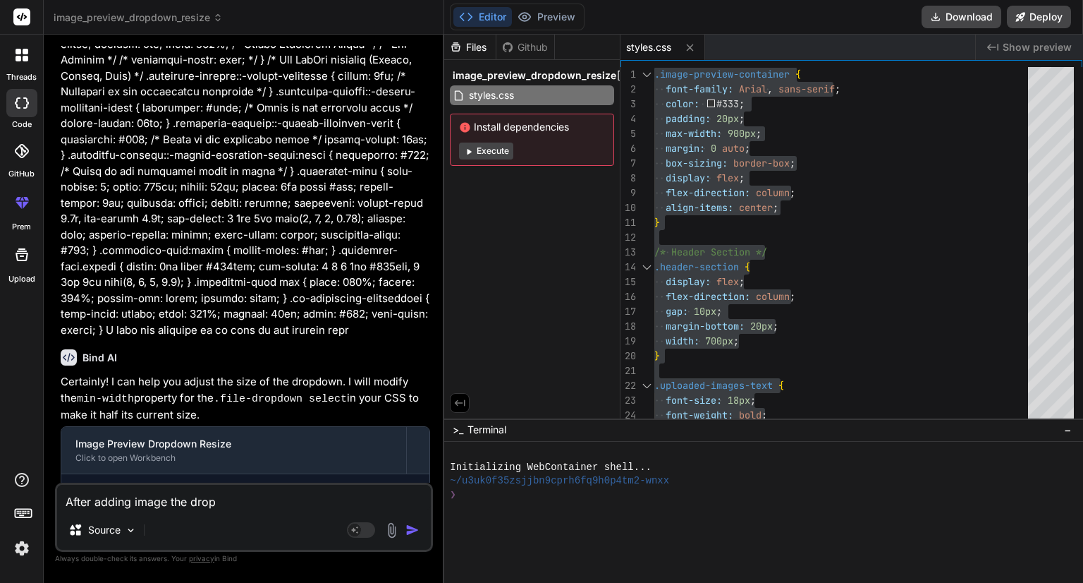
type textarea "After adding image the dropd"
type textarea "x"
type textarea "After adding image the dropdo"
type textarea "x"
type textarea "After adding image the dropdow"
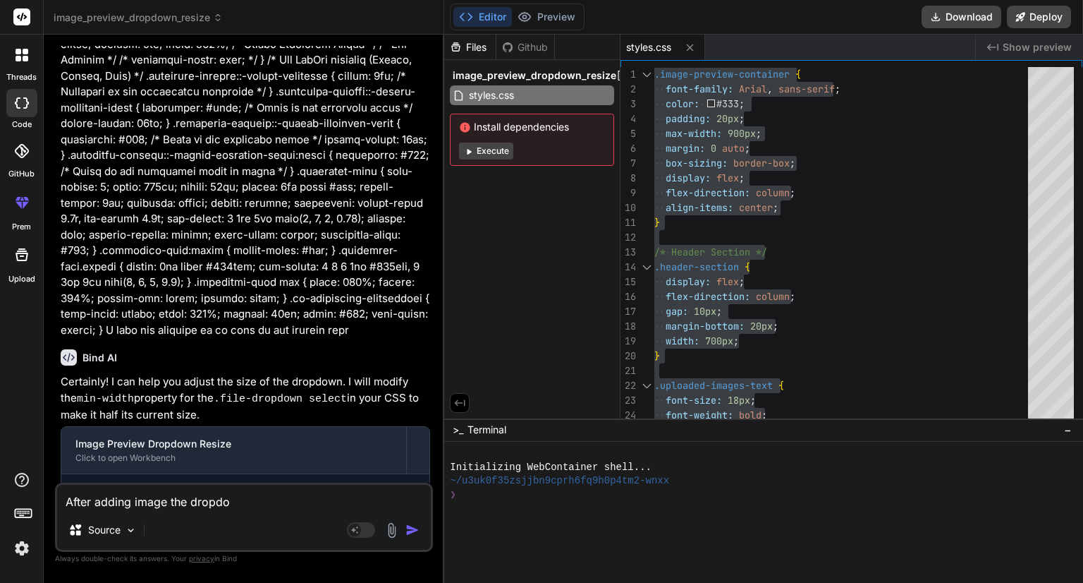
type textarea "x"
type textarea "After adding image the dropdown"
type textarea "x"
type textarea "After adding image the dropdown"
type textarea "x"
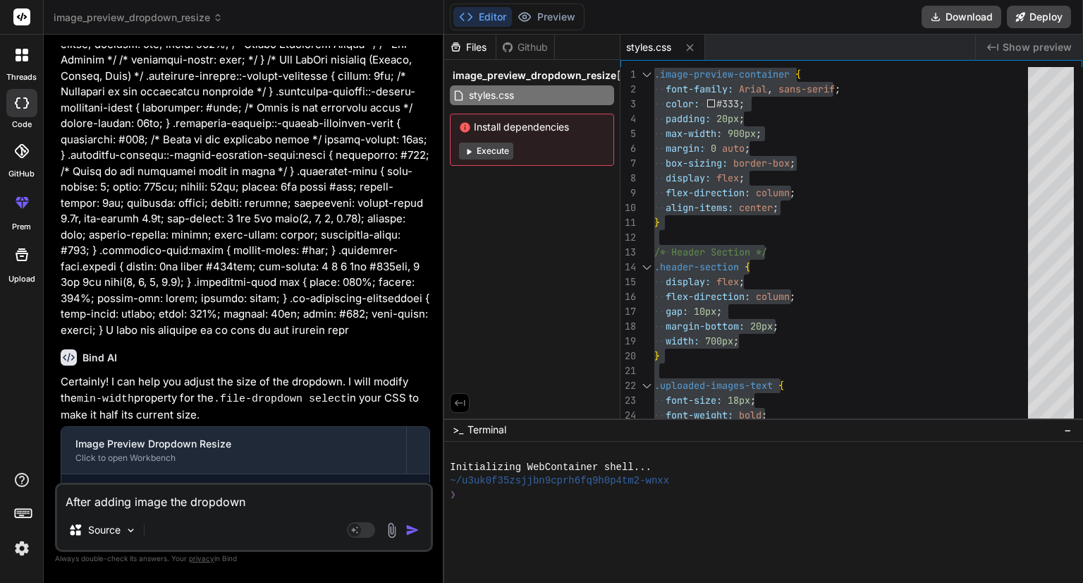
type textarea "After adding image the dropdown s"
type textarea "x"
type textarea "After adding image the dropdown si"
type textarea "x"
type textarea "After adding image the dropdown siz"
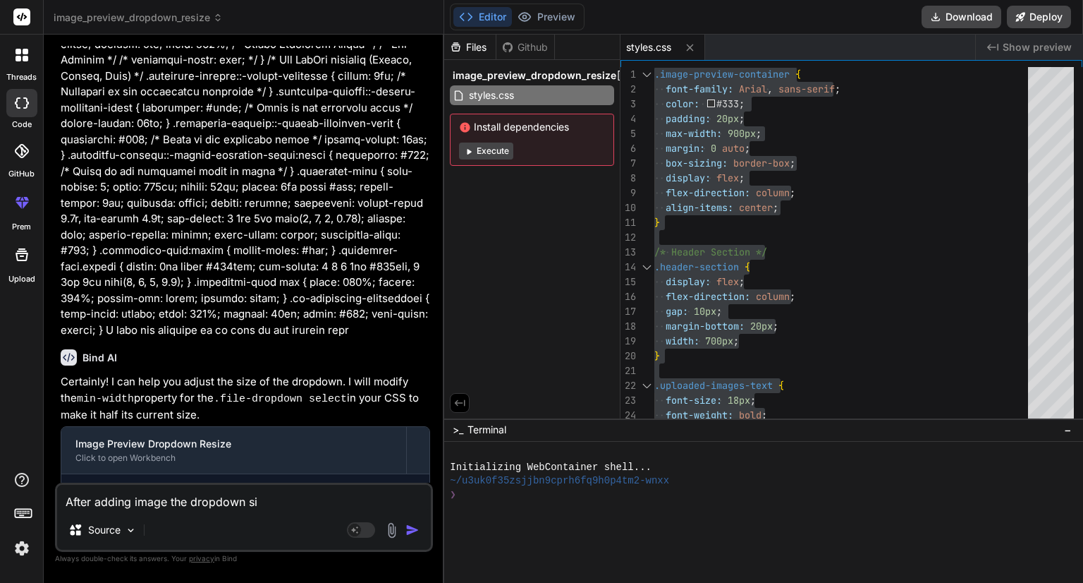
type textarea "x"
type textarea "After adding image the dropdown size"
type textarea "x"
type textarea "After adding image the dropdown size"
type textarea "x"
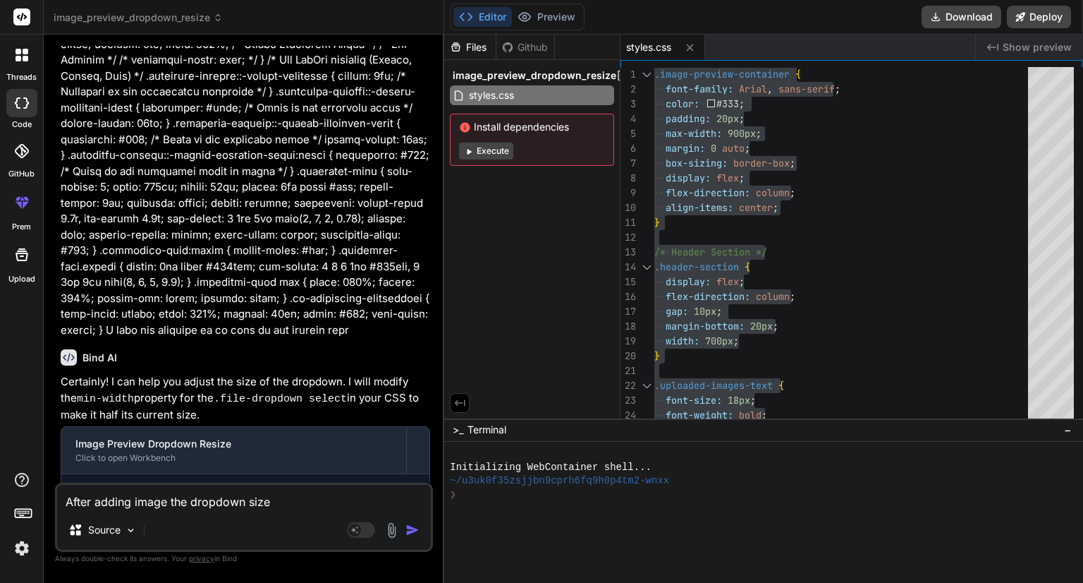
type textarea "After adding image the dropdown size i"
type textarea "x"
type textarea "After adding image the dropdown size is"
type textarea "x"
type textarea "After adding image the dropdown size is"
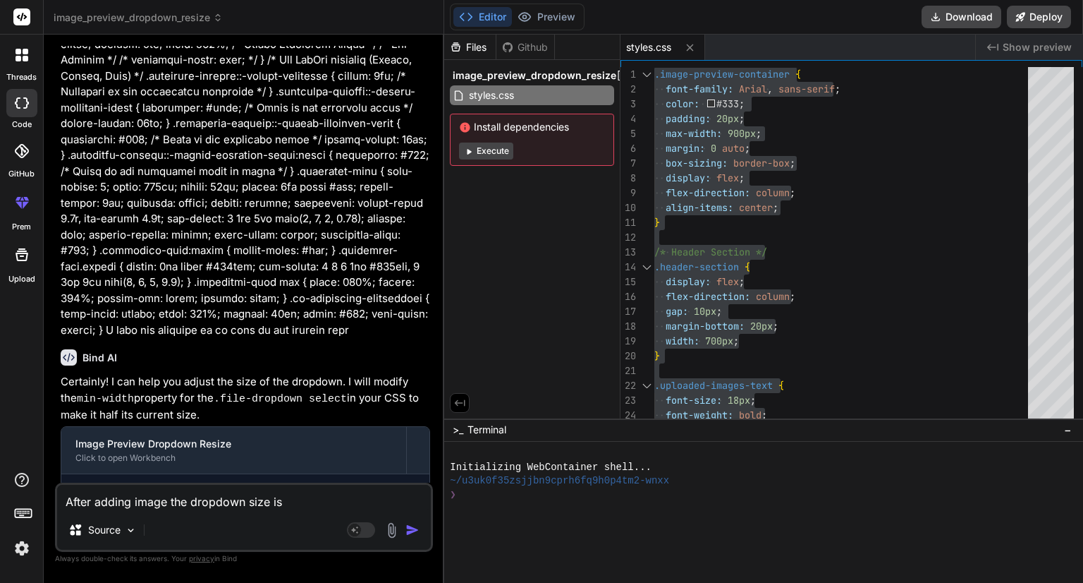
type textarea "x"
type textarea "After adding image the dropdown size is c"
type textarea "x"
type textarea "After adding image the dropdown size is ch"
type textarea "x"
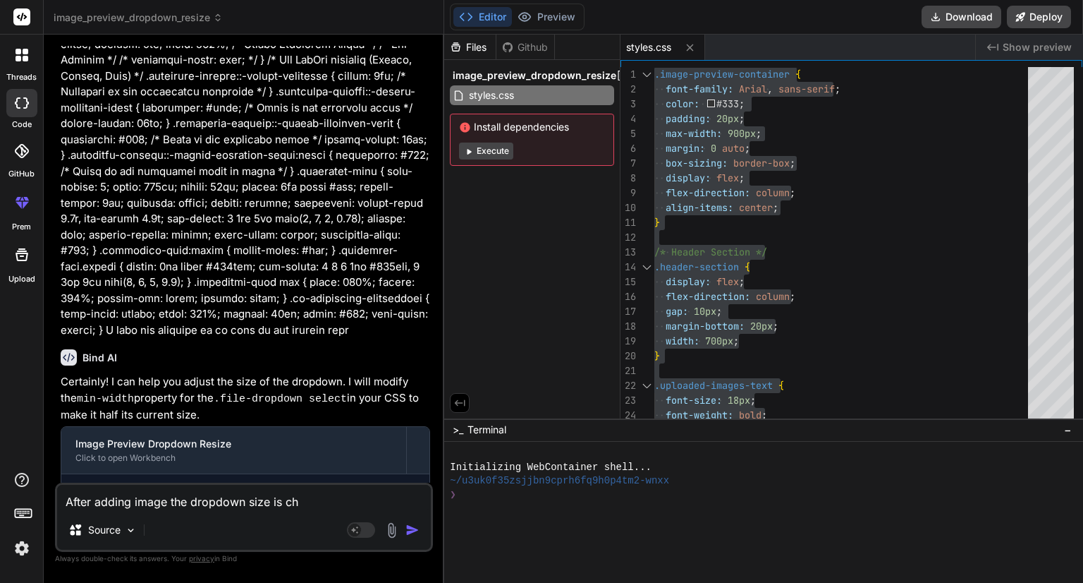
type textarea "After adding image the dropdown size is cha"
type textarea "x"
type textarea "After adding image the dropdown size is chan"
type textarea "x"
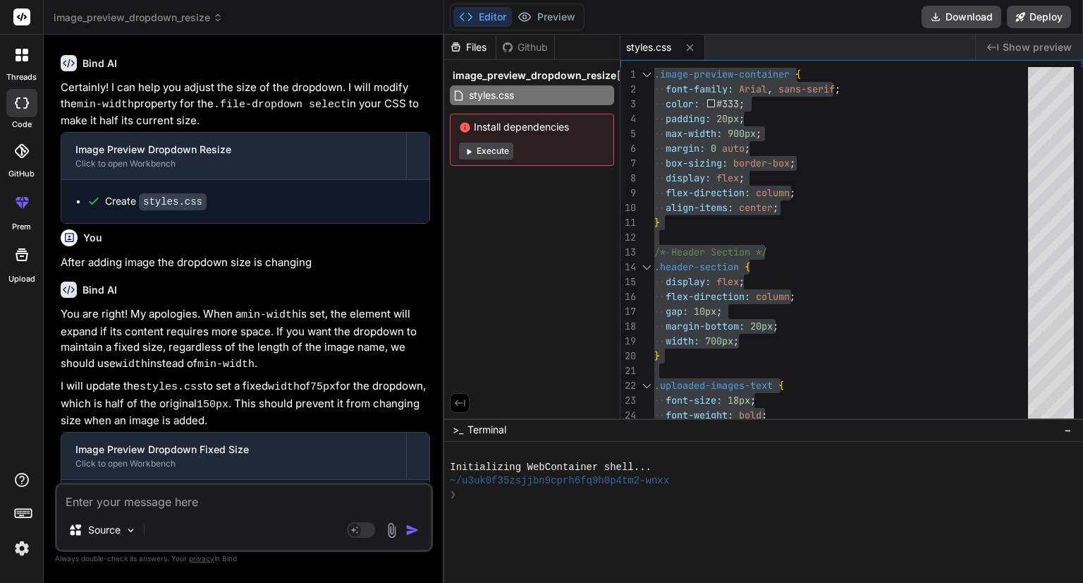
click at [158, 497] on textarea at bounding box center [244, 497] width 374 height 25
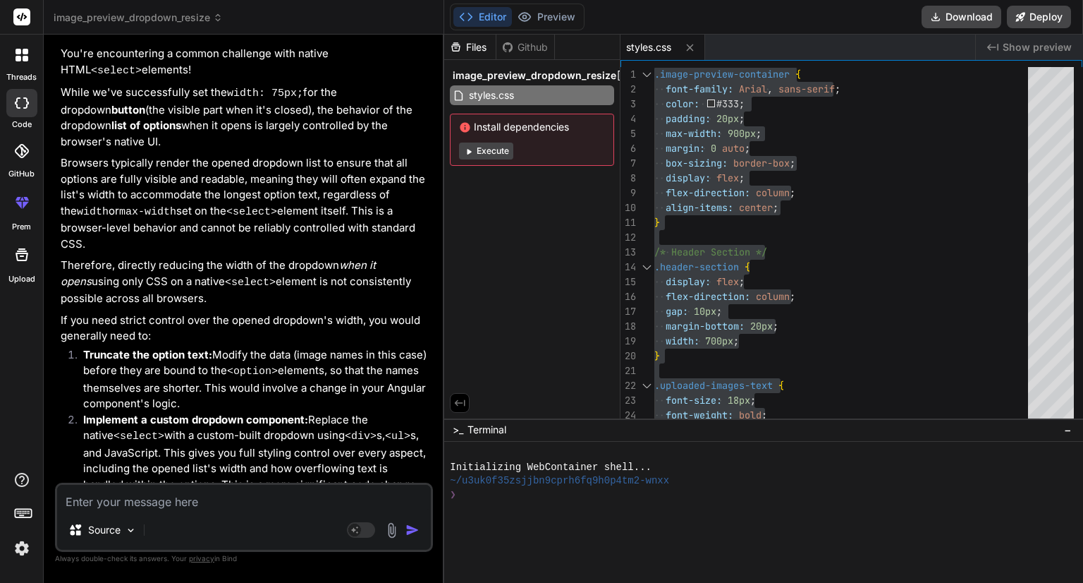
scroll to position [2295, 0]
click at [122, 502] on textarea at bounding box center [244, 497] width 374 height 25
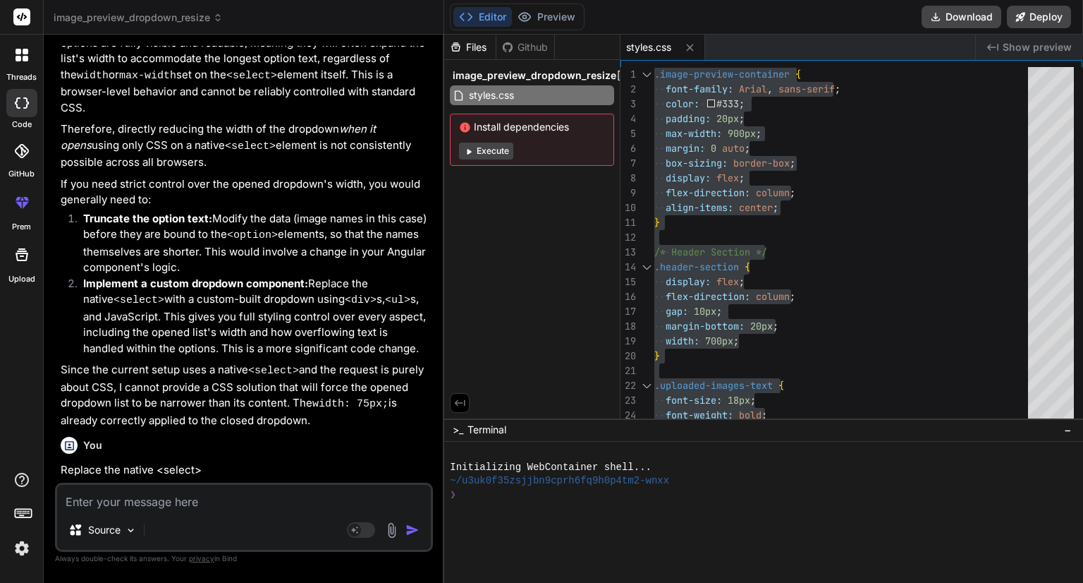
scroll to position [2441, 0]
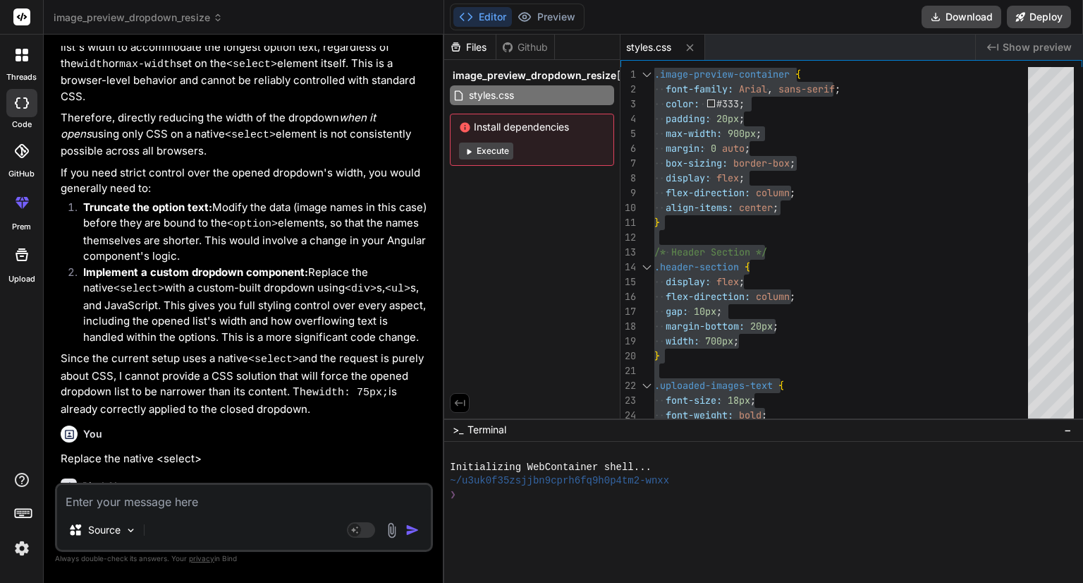
click at [518, 348] on div "Files Github image_preview_dropdown_resize styles.css Install dependencies Exec…" at bounding box center [532, 227] width 176 height 384
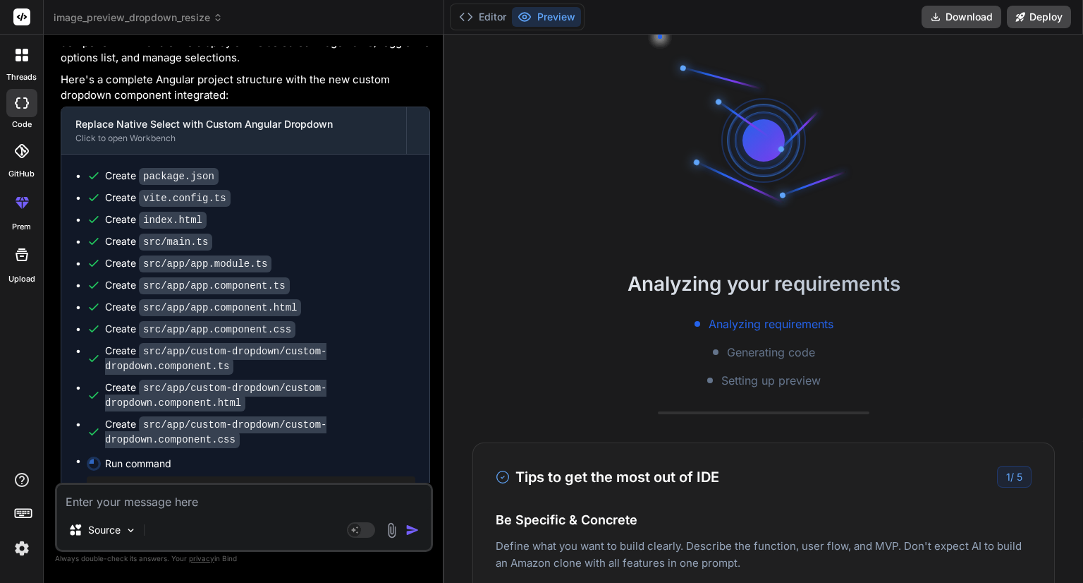
scroll to position [3012, 0]
click at [484, 14] on button "Editor" at bounding box center [483, 17] width 59 height 20
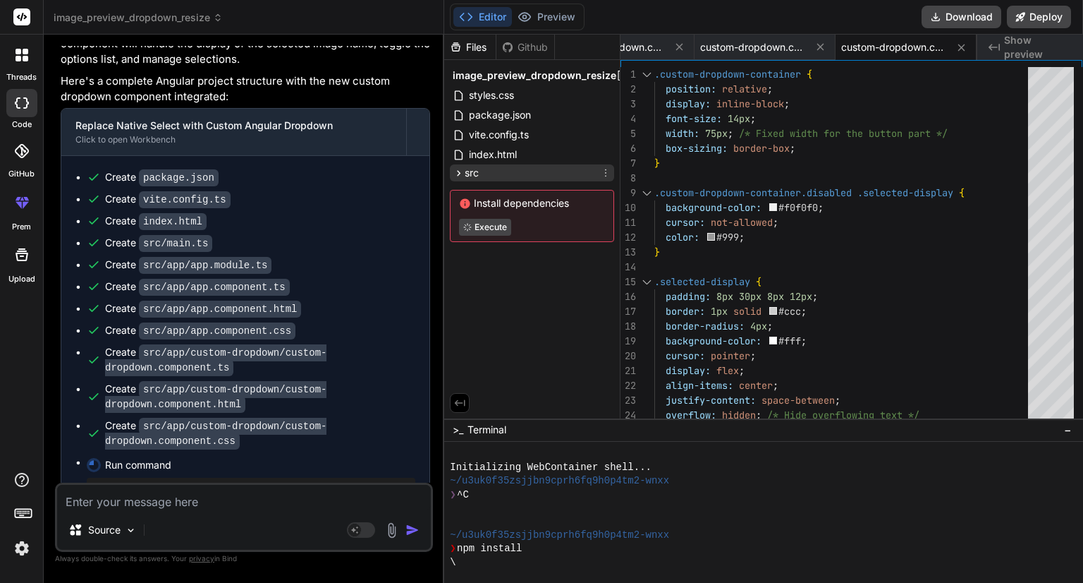
click at [460, 172] on icon at bounding box center [460, 173] width 4 height 6
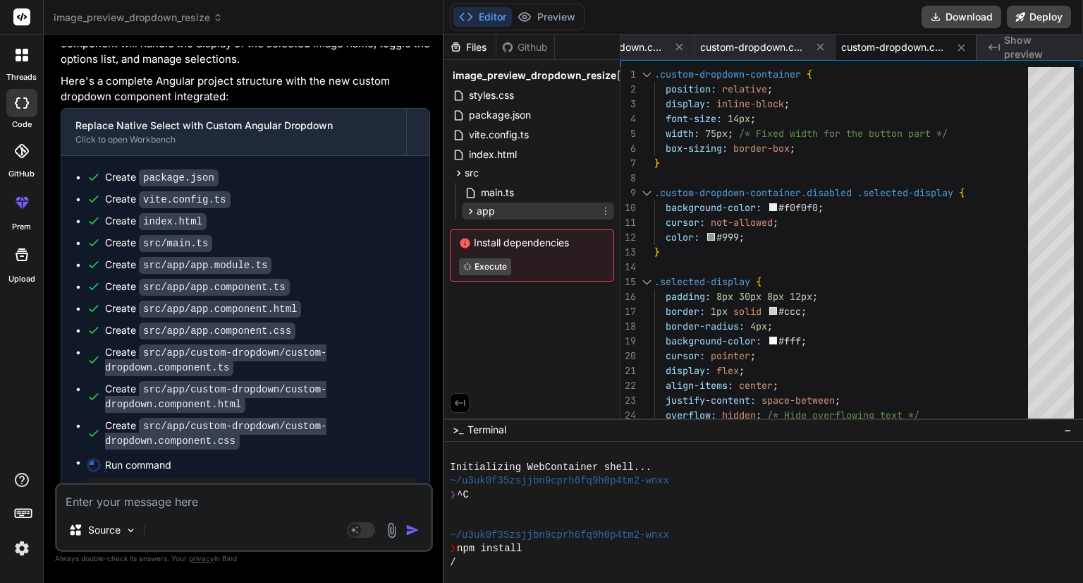
click at [470, 205] on icon at bounding box center [471, 211] width 12 height 12
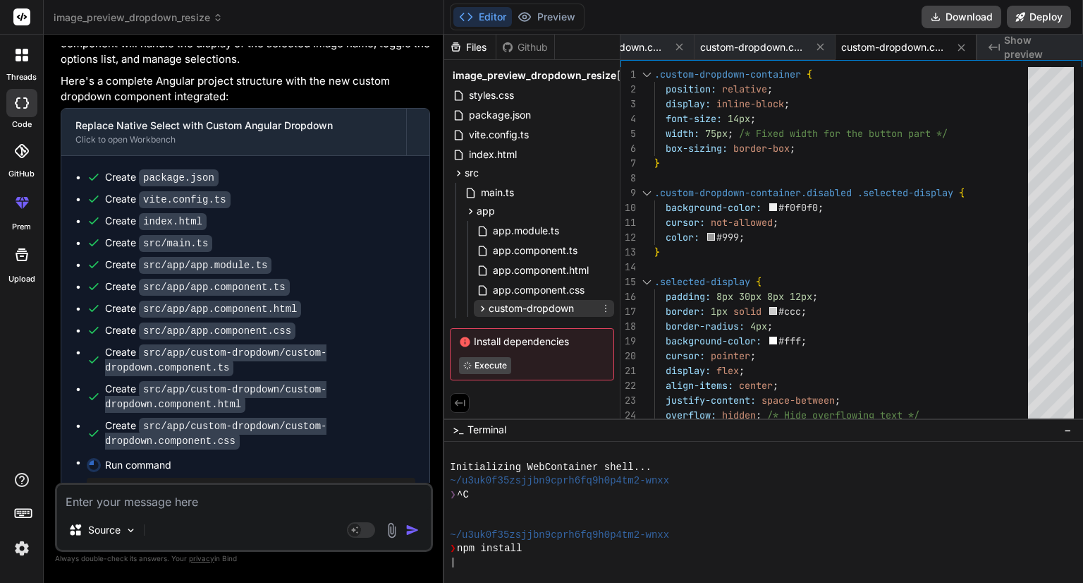
click at [484, 307] on icon at bounding box center [483, 309] width 12 height 12
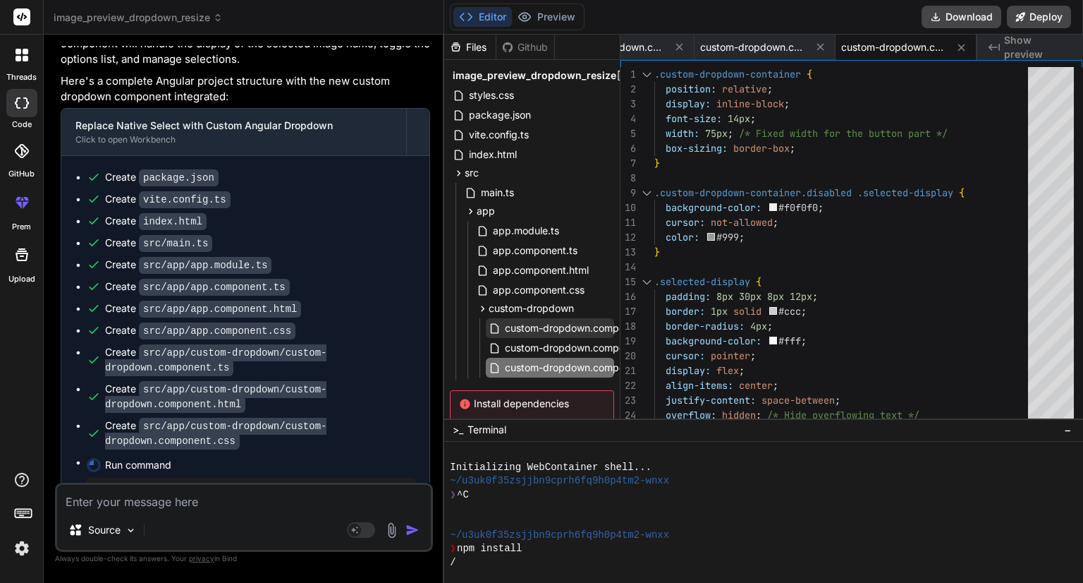
click at [538, 334] on span "custom-dropdown.component.ts" at bounding box center [581, 328] width 154 height 17
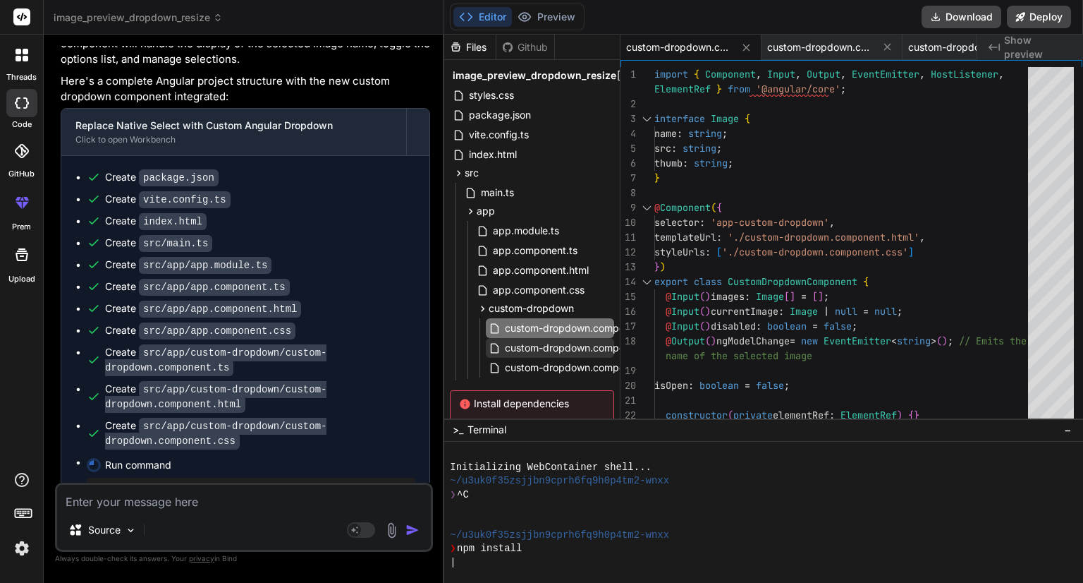
click at [536, 356] on span "custom-dropdown.component.html" at bounding box center [587, 347] width 166 height 17
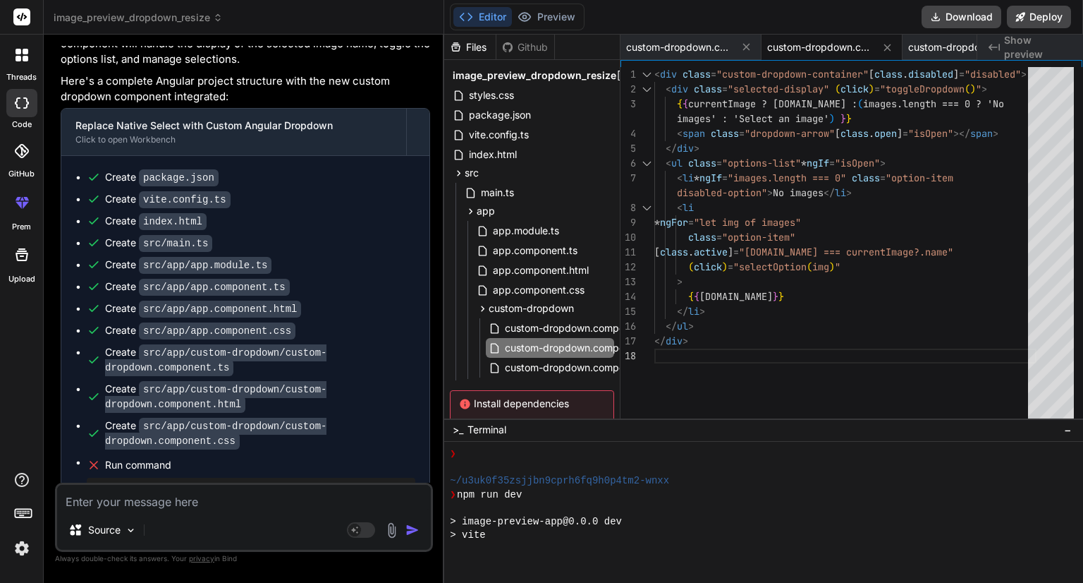
scroll to position [271, 0]
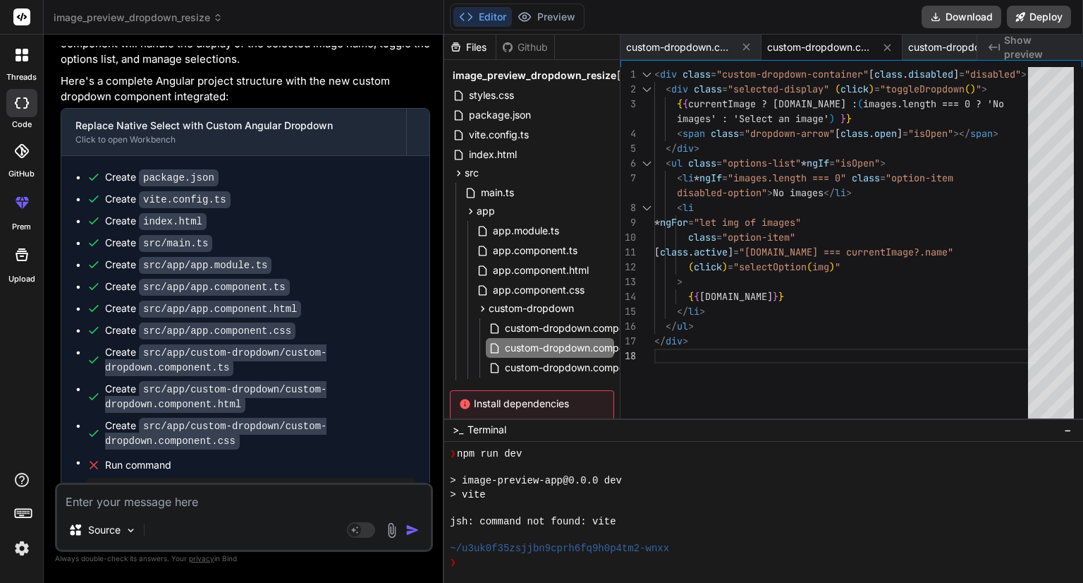
click at [232, 494] on textarea at bounding box center [244, 497] width 374 height 25
paste textarea "<div class="image-preview-container"> <div class="header-section"> <div class="…"
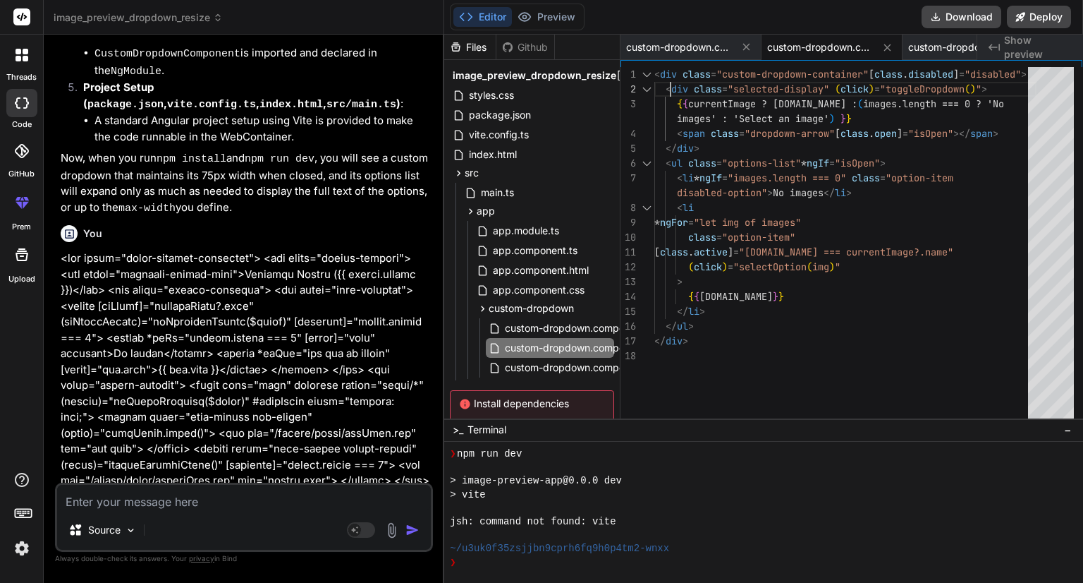
scroll to position [0, 0]
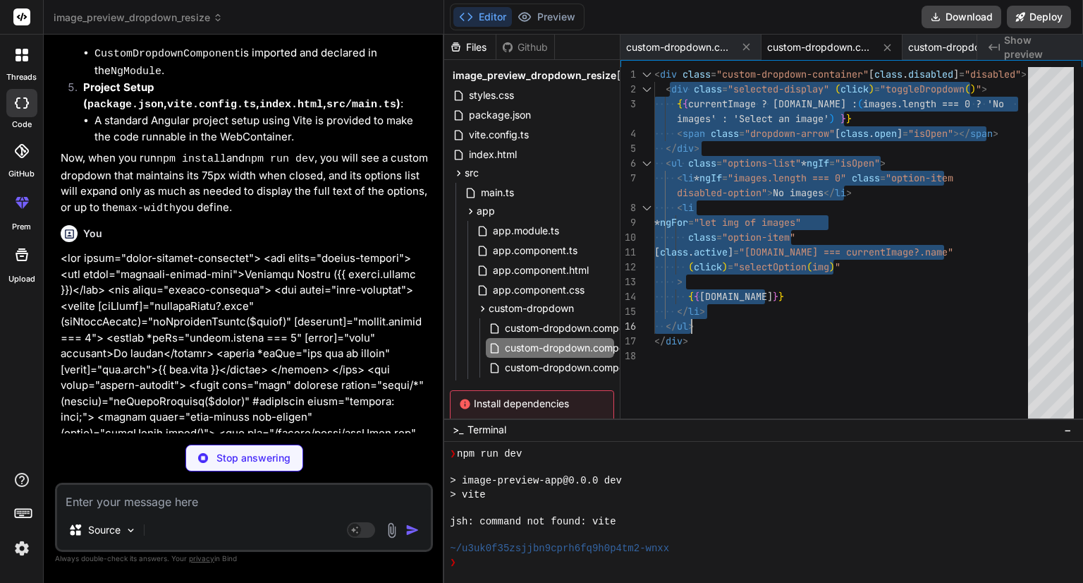
drag, startPoint x: 668, startPoint y: 88, endPoint x: 724, endPoint y: 316, distance: 234.5
click at [724, 316] on div "< div class = "custom-dropdown-container" [ class . disabled ] = "disabled" > <…" at bounding box center [846, 246] width 382 height 358
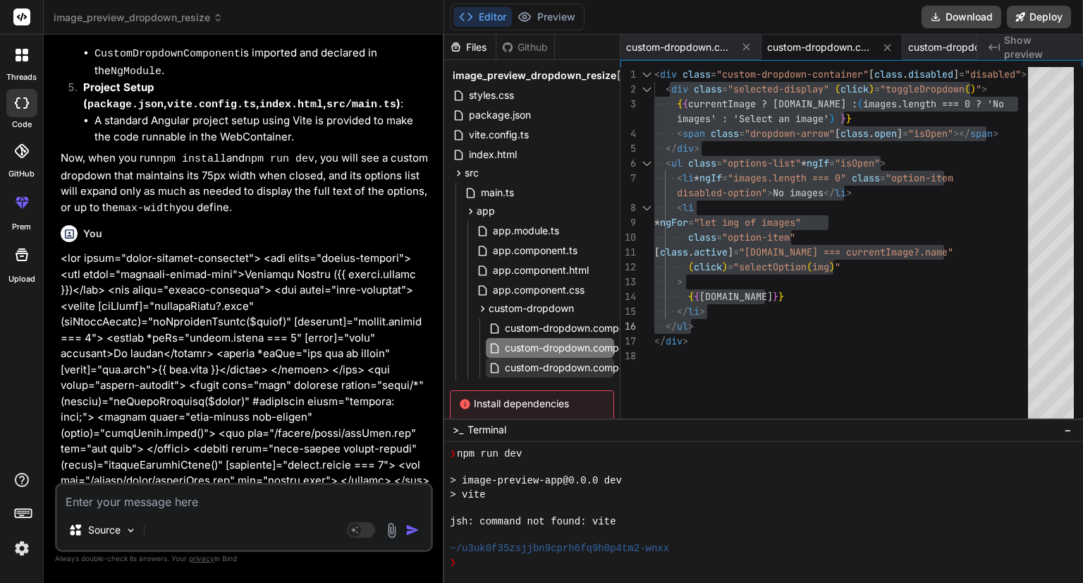
click at [557, 373] on span "custom-dropdown.component.css" at bounding box center [585, 367] width 162 height 17
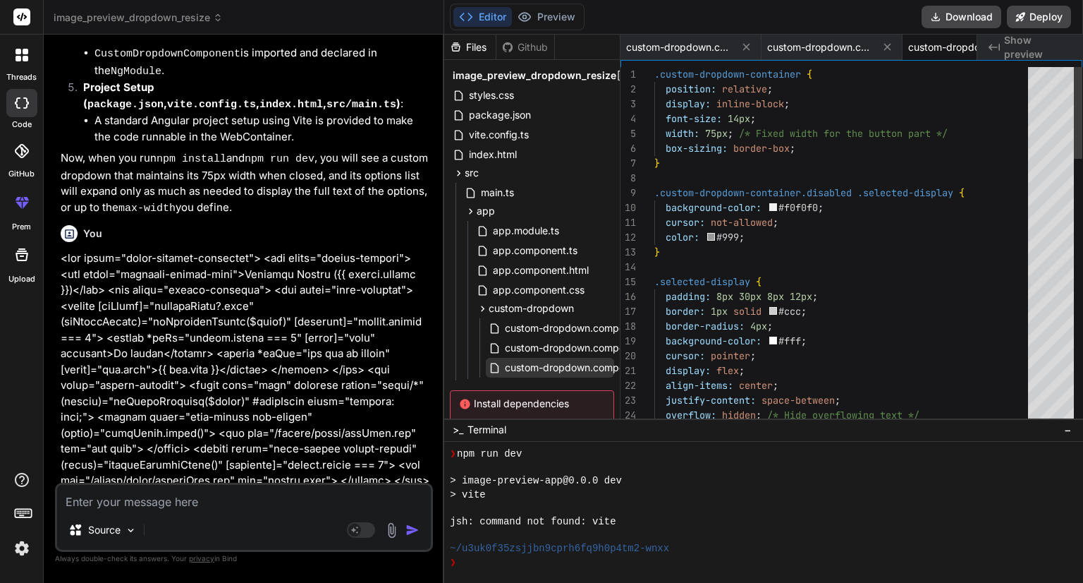
scroll to position [0, 993]
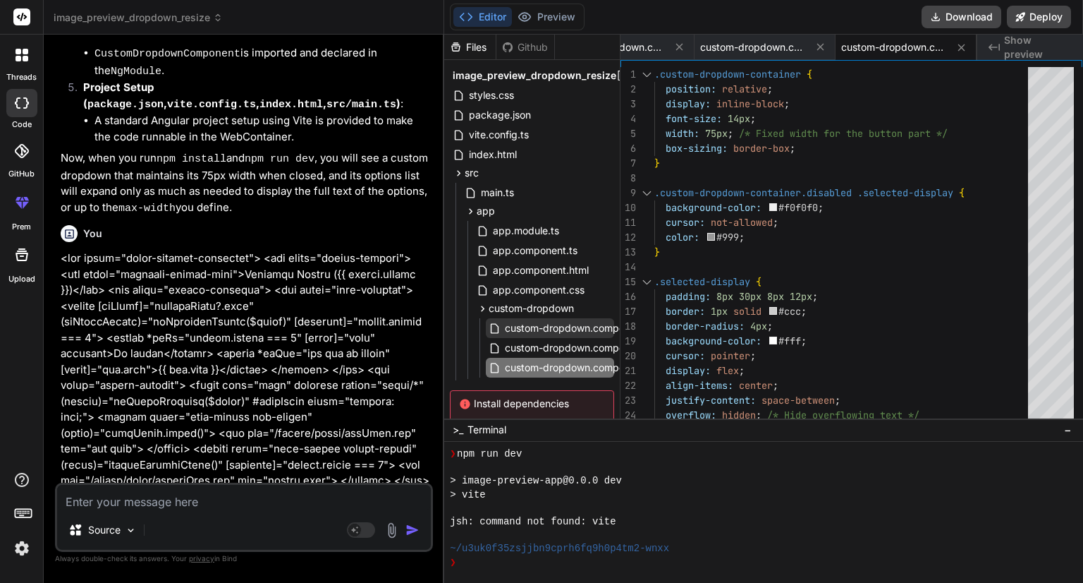
click at [559, 327] on span "custom-dropdown.component.ts" at bounding box center [581, 328] width 154 height 17
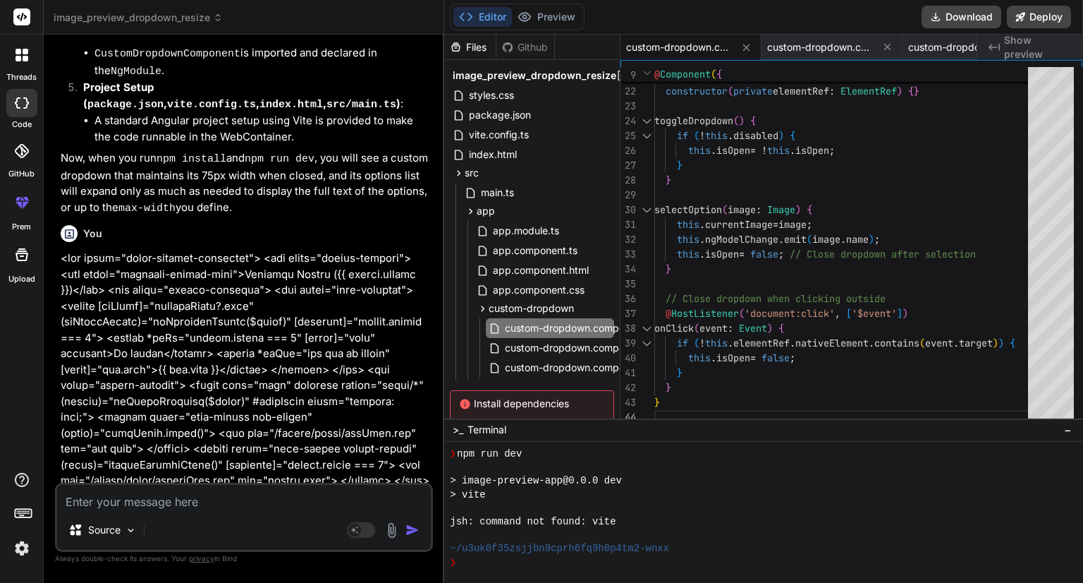
scroll to position [4638, 0]
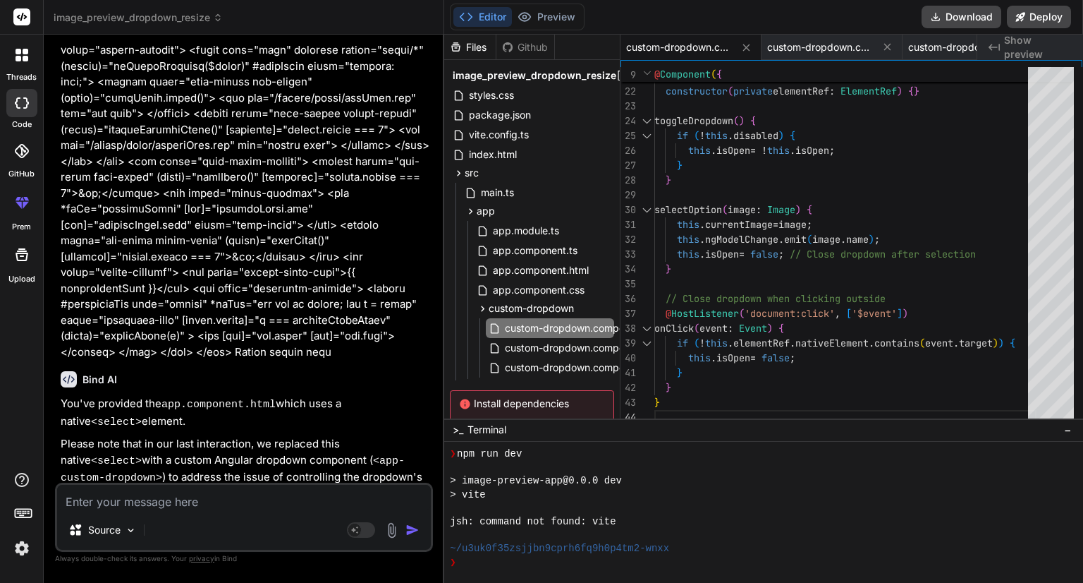
click at [209, 506] on textarea at bounding box center [244, 497] width 374 height 25
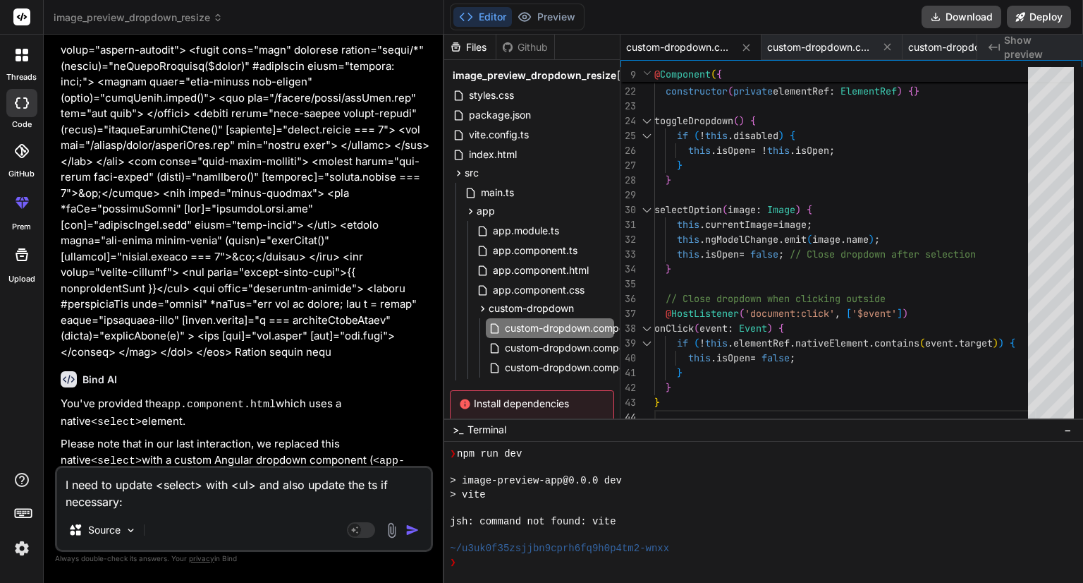
paste textarea "import { Component, ElementRef, ViewChild, ViewChildren, QueryList } from '@ang…"
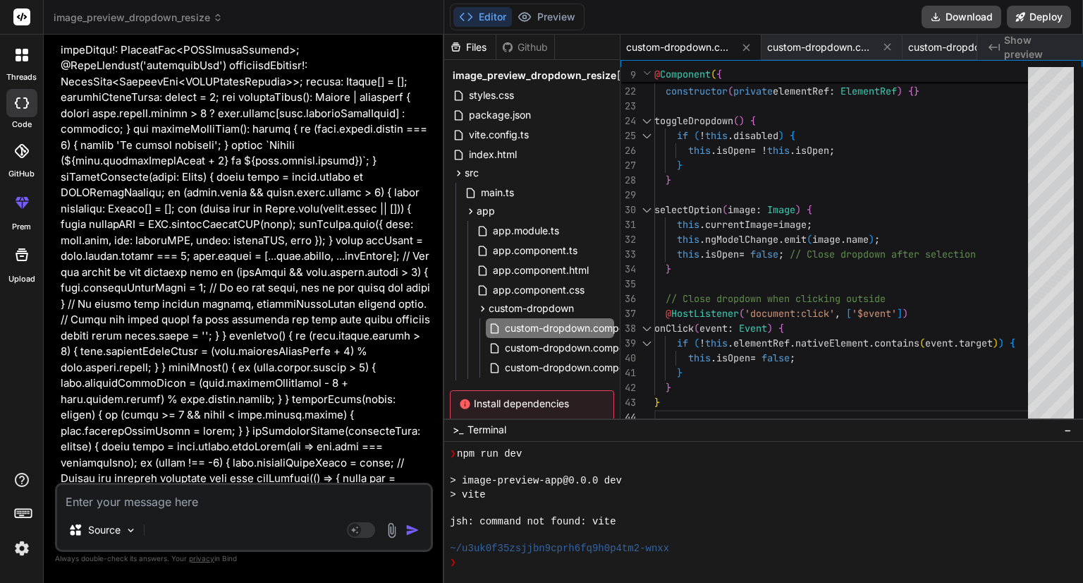
scroll to position [5578, 0]
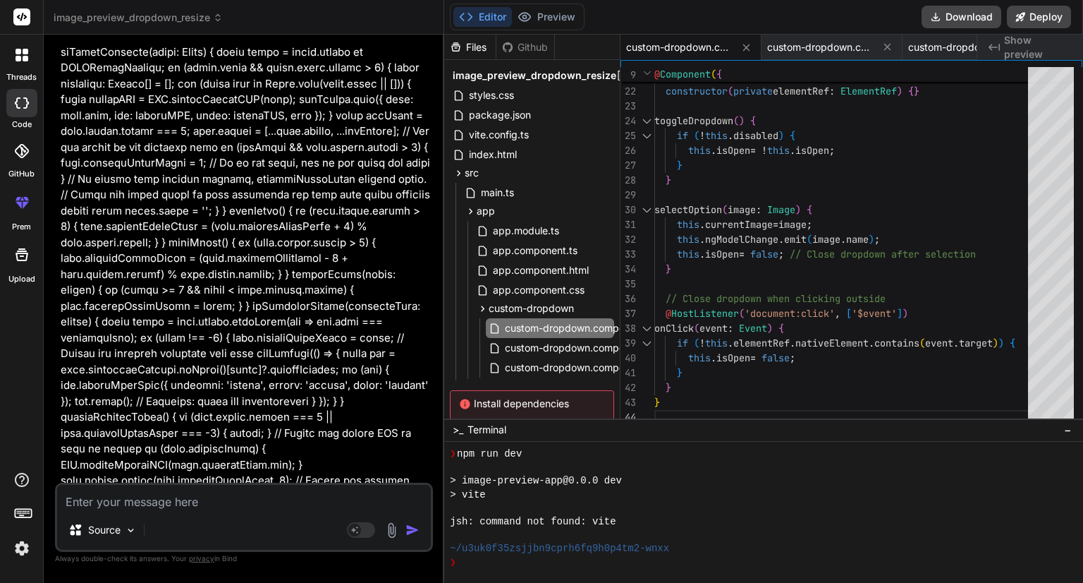
click at [256, 303] on p at bounding box center [246, 202] width 370 height 857
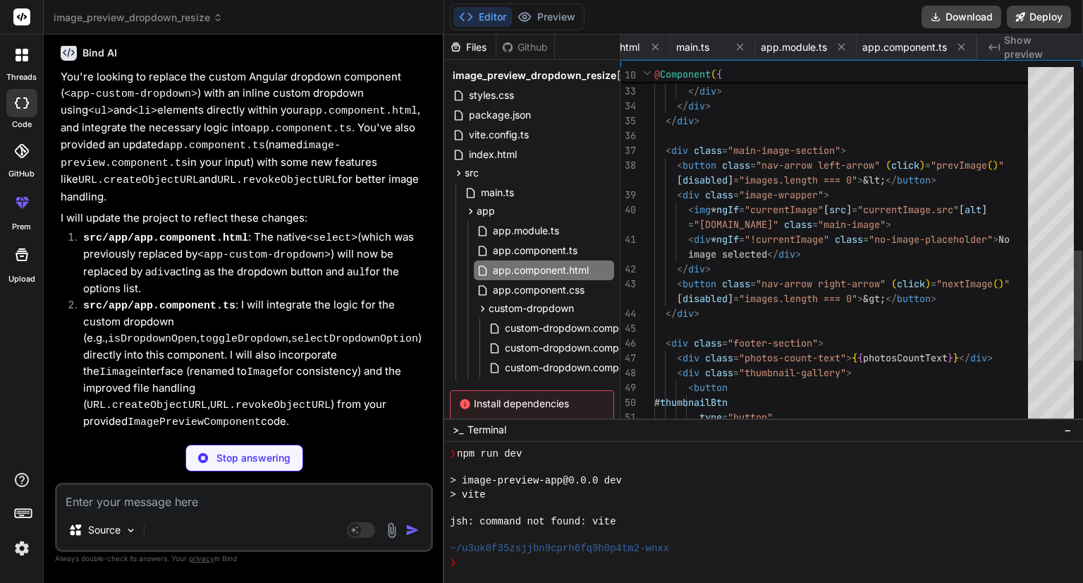
scroll to position [0, 443]
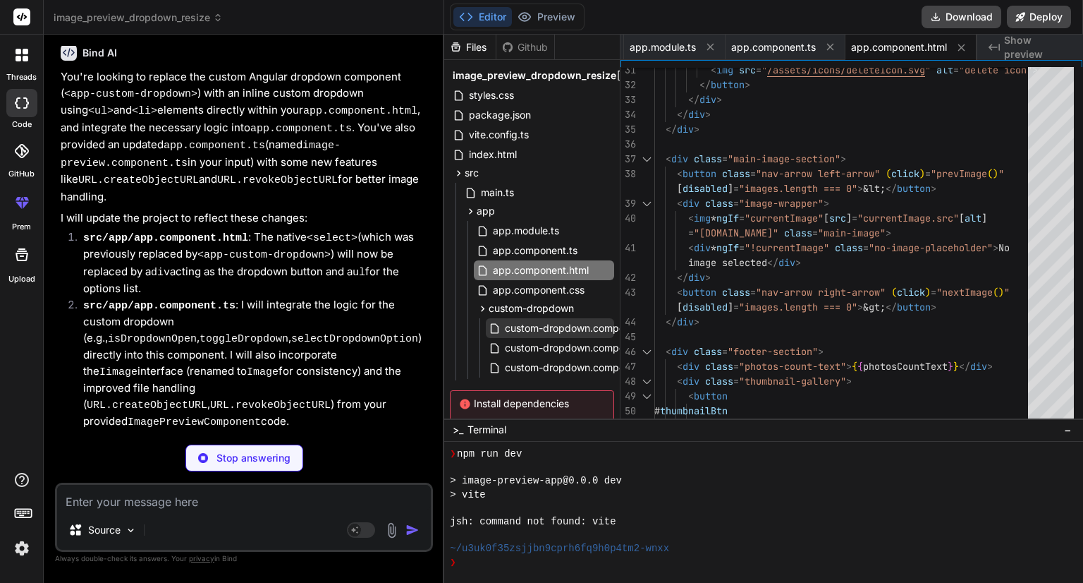
click at [541, 331] on span "custom-dropdown.component.ts" at bounding box center [581, 328] width 154 height 17
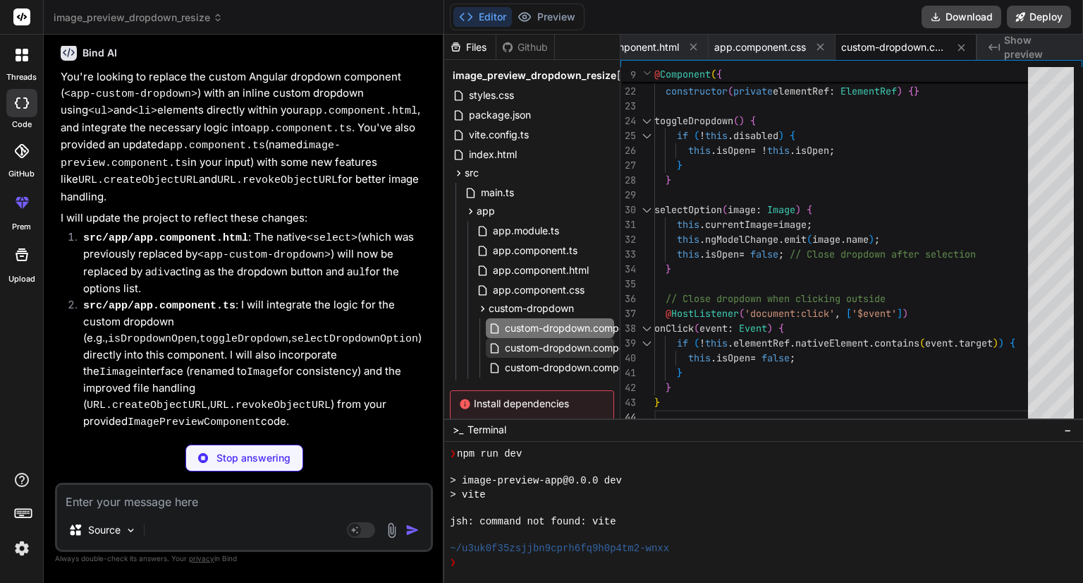
click at [542, 350] on span "custom-dropdown.component.html" at bounding box center [587, 347] width 166 height 17
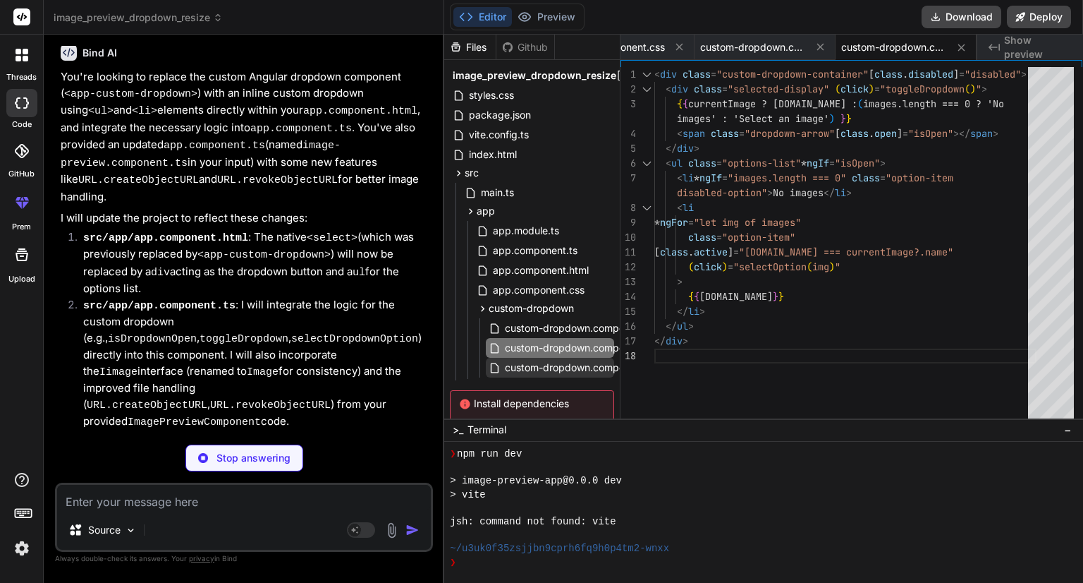
click at [540, 371] on span "custom-dropdown.component.css" at bounding box center [585, 367] width 162 height 17
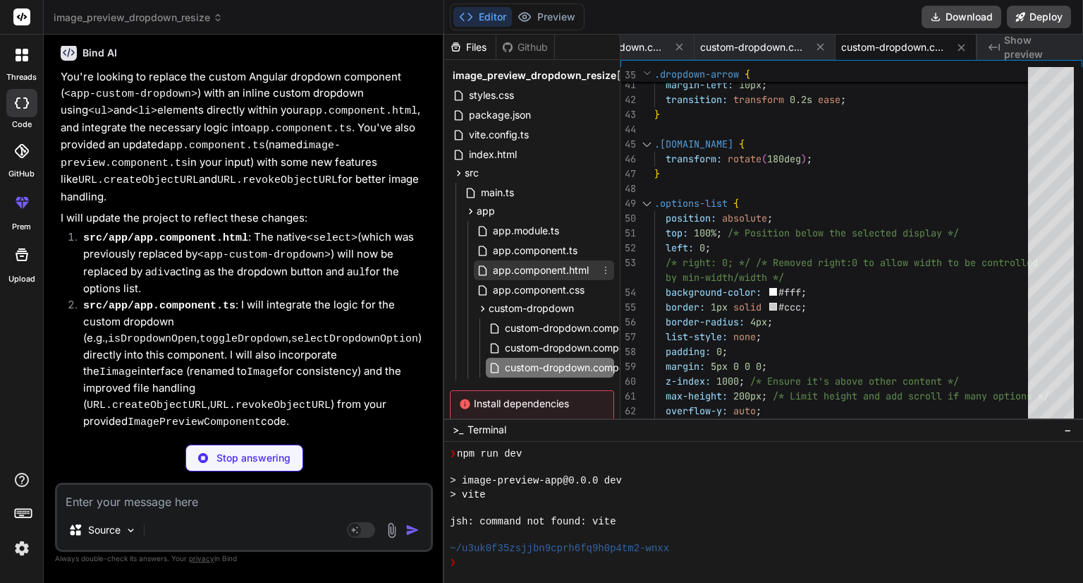
click at [528, 266] on span "app.component.html" at bounding box center [541, 270] width 99 height 17
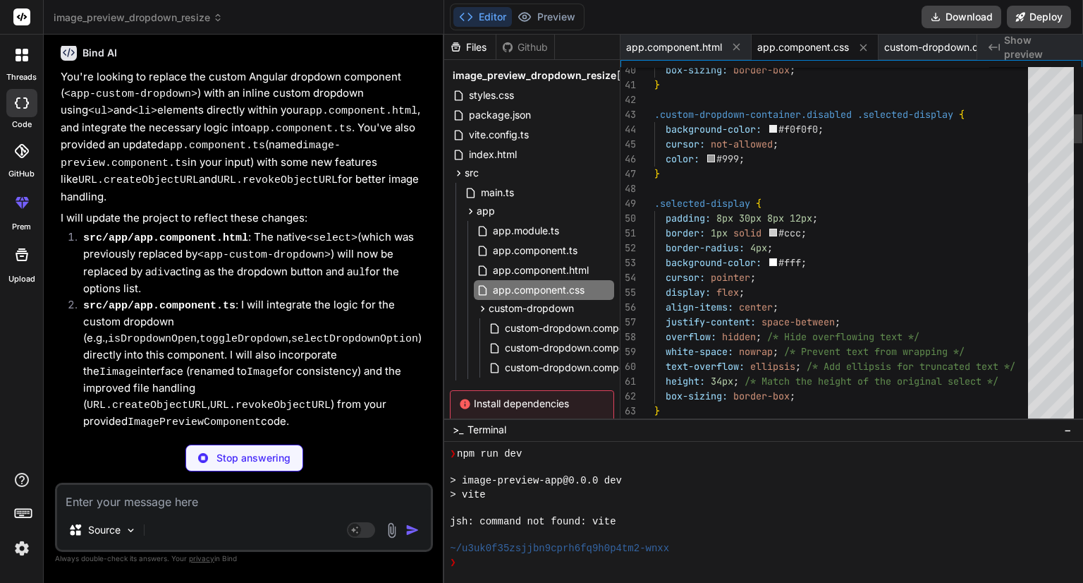
scroll to position [339, 0]
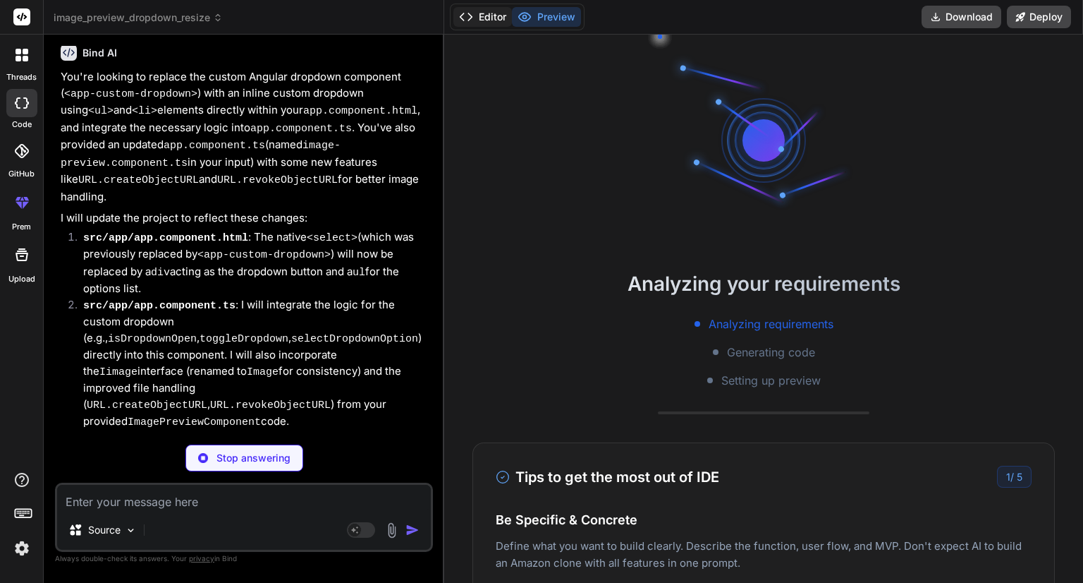
click at [476, 12] on button "Editor" at bounding box center [483, 17] width 59 height 20
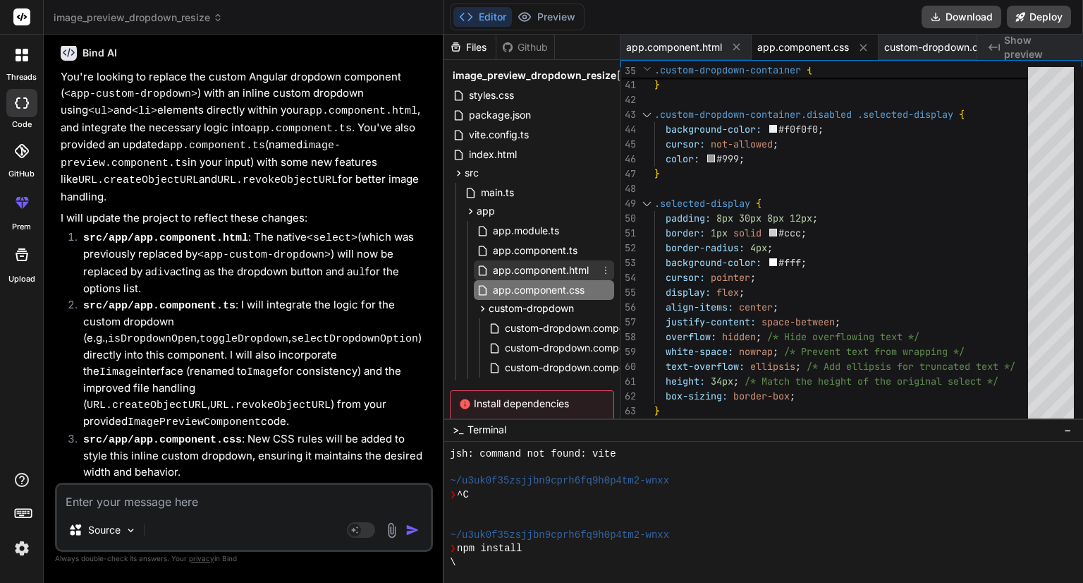
click at [530, 262] on span "app.component.html" at bounding box center [541, 270] width 99 height 17
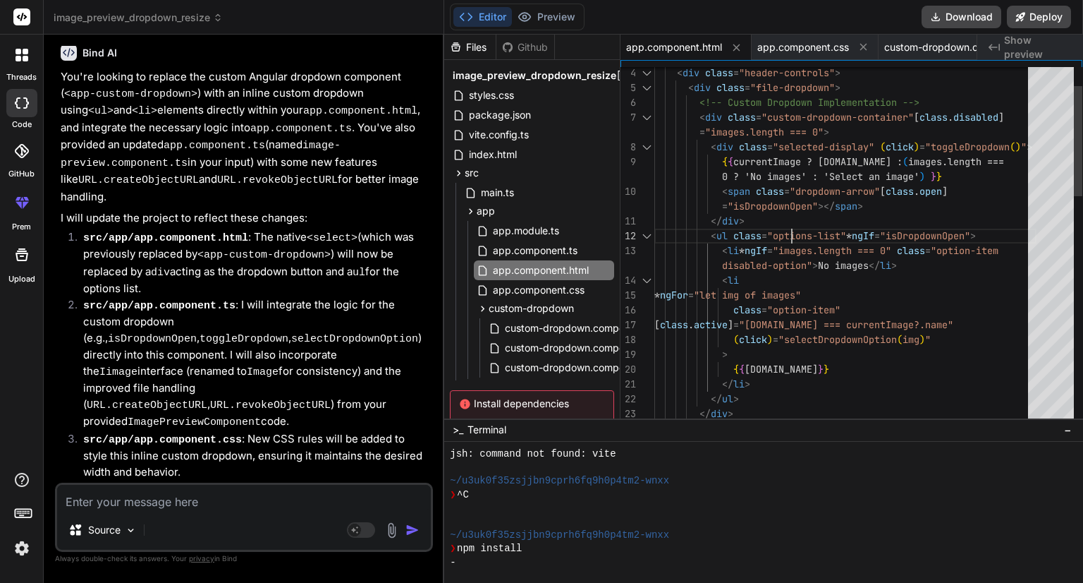
scroll to position [0, 0]
click at [807, 228] on div "</ div > </ div > </ ul > </ li > { { [DOMAIN_NAME] } } ( click ) = "selectDrop…" at bounding box center [846, 583] width 382 height 1155
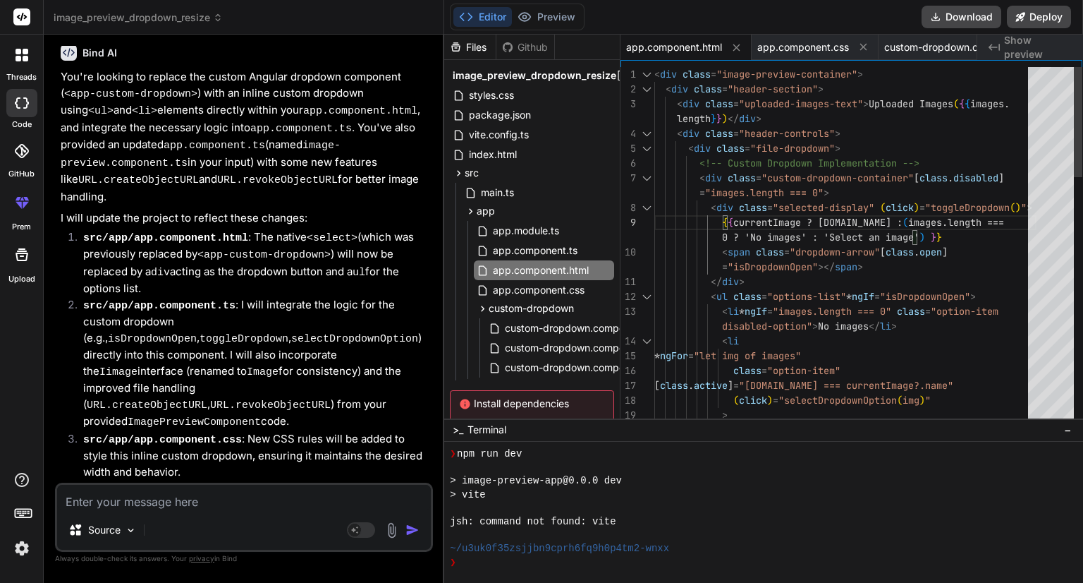
scroll to position [609, 0]
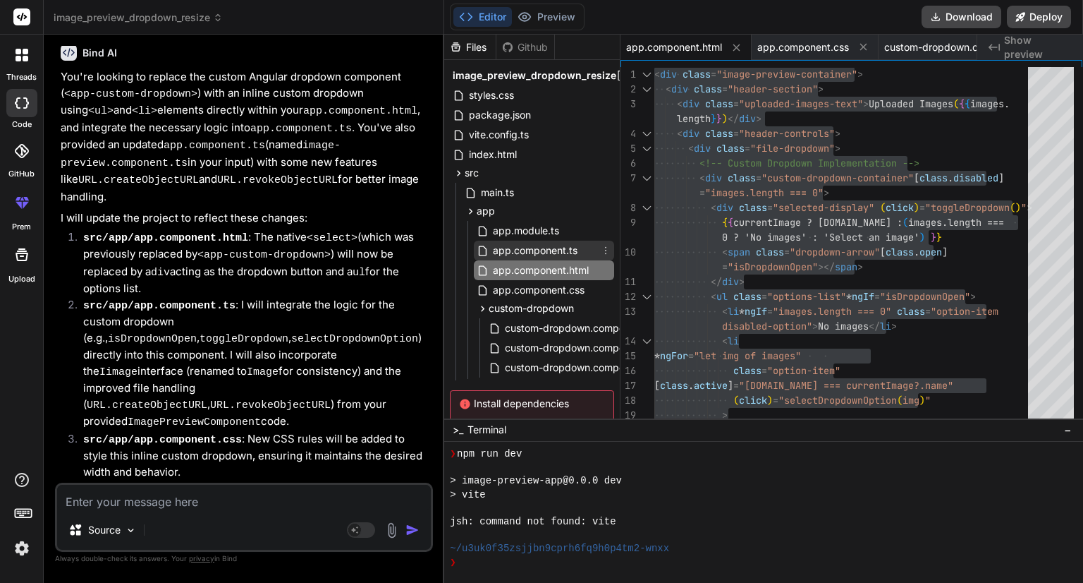
click at [549, 253] on span "app.component.ts" at bounding box center [535, 250] width 87 height 17
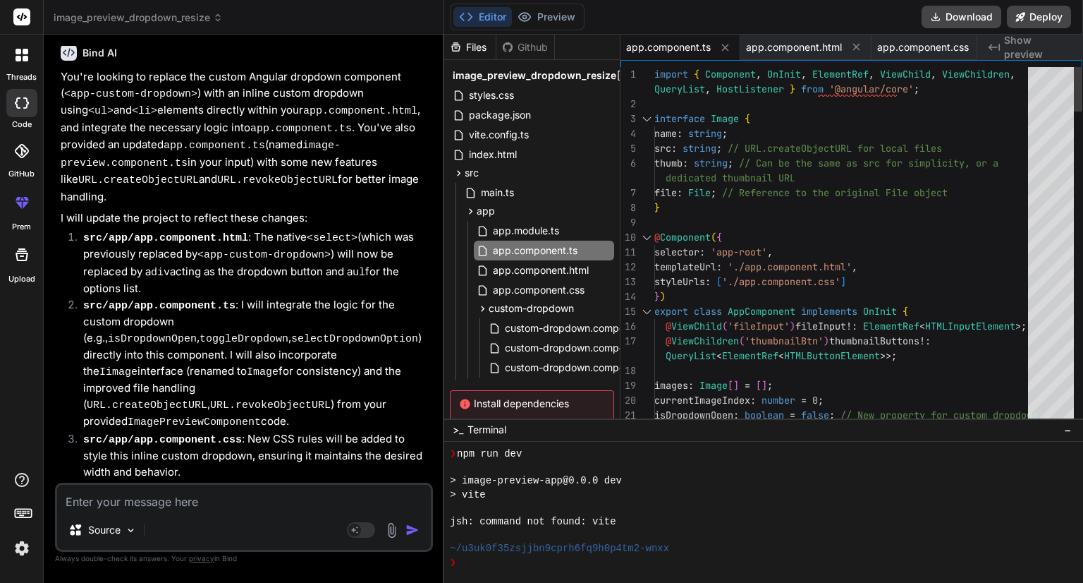
scroll to position [0, 0]
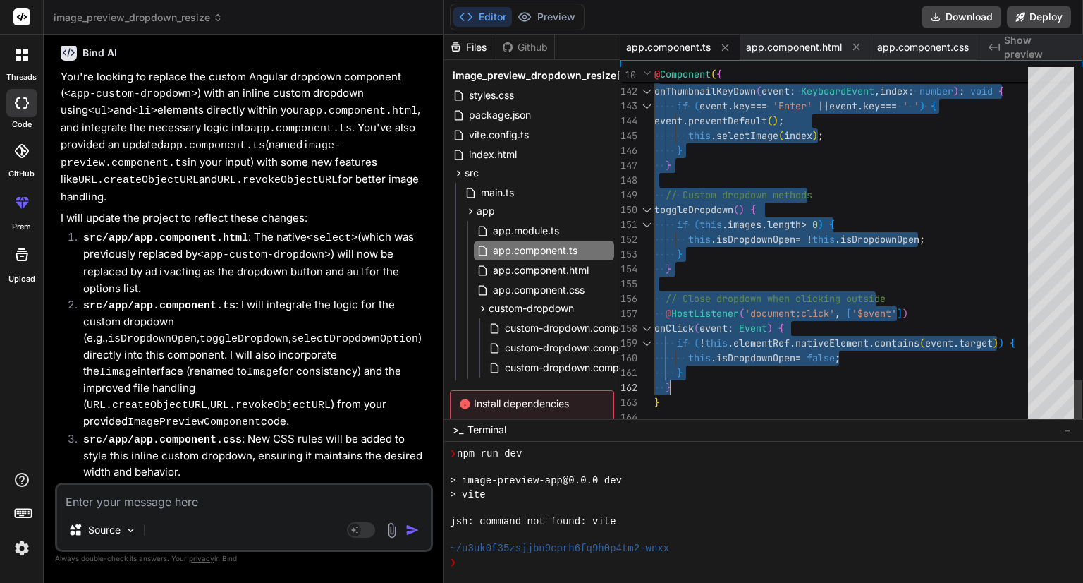
drag, startPoint x: 667, startPoint y: 161, endPoint x: 694, endPoint y: 376, distance: 216.9
